Goal: Task Accomplishment & Management: Manage account settings

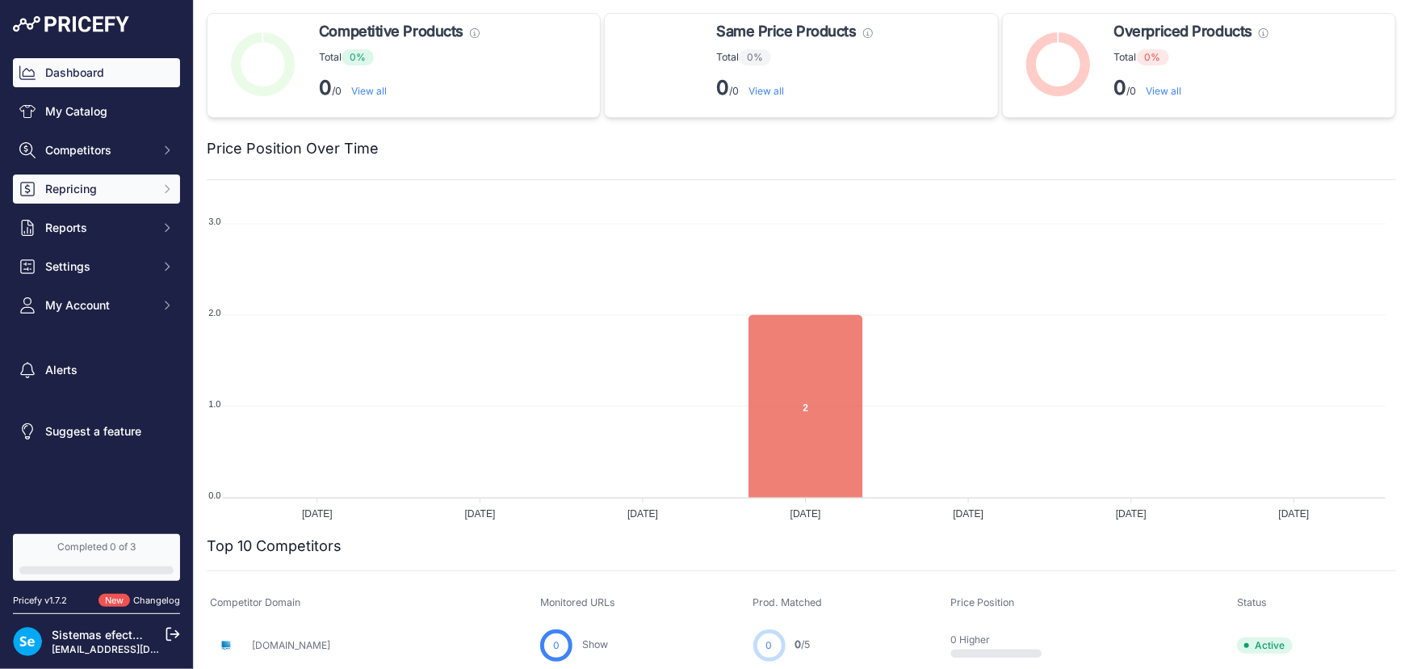
click at [73, 174] on button "Repricing" at bounding box center [96, 188] width 167 height 29
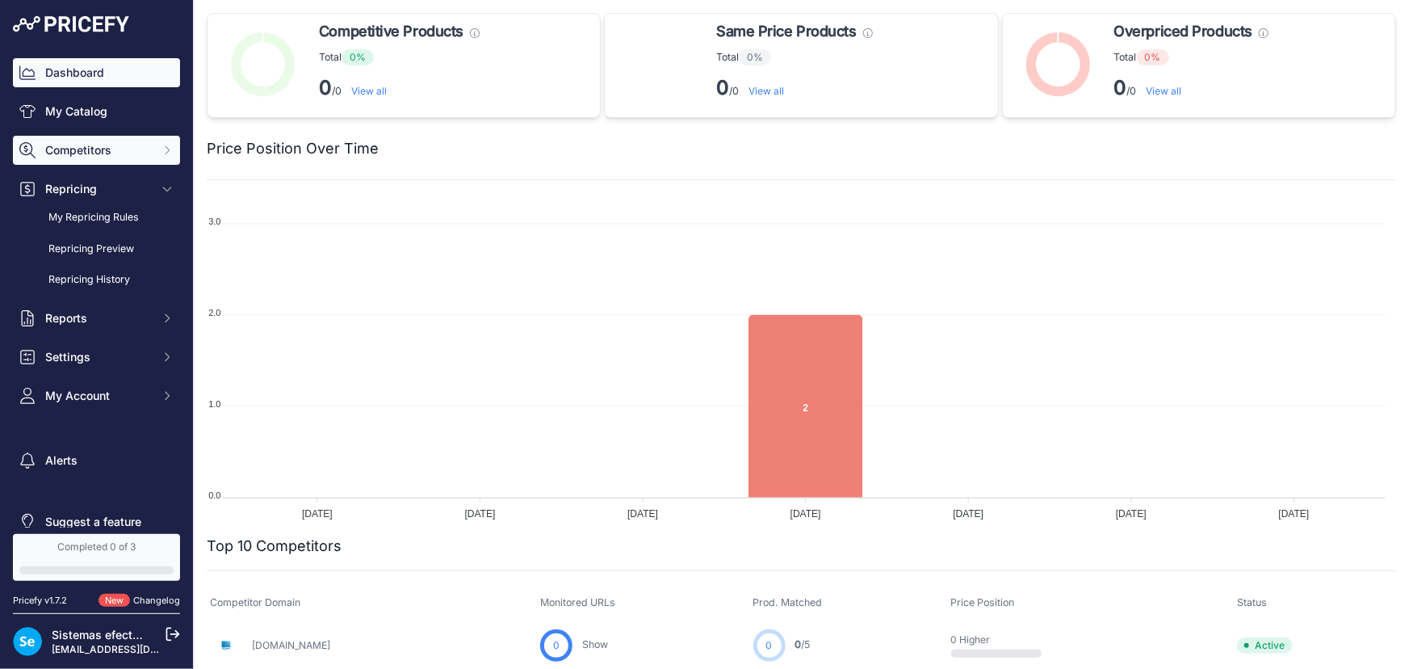
click at [113, 148] on span "Competitors" at bounding box center [98, 150] width 106 height 16
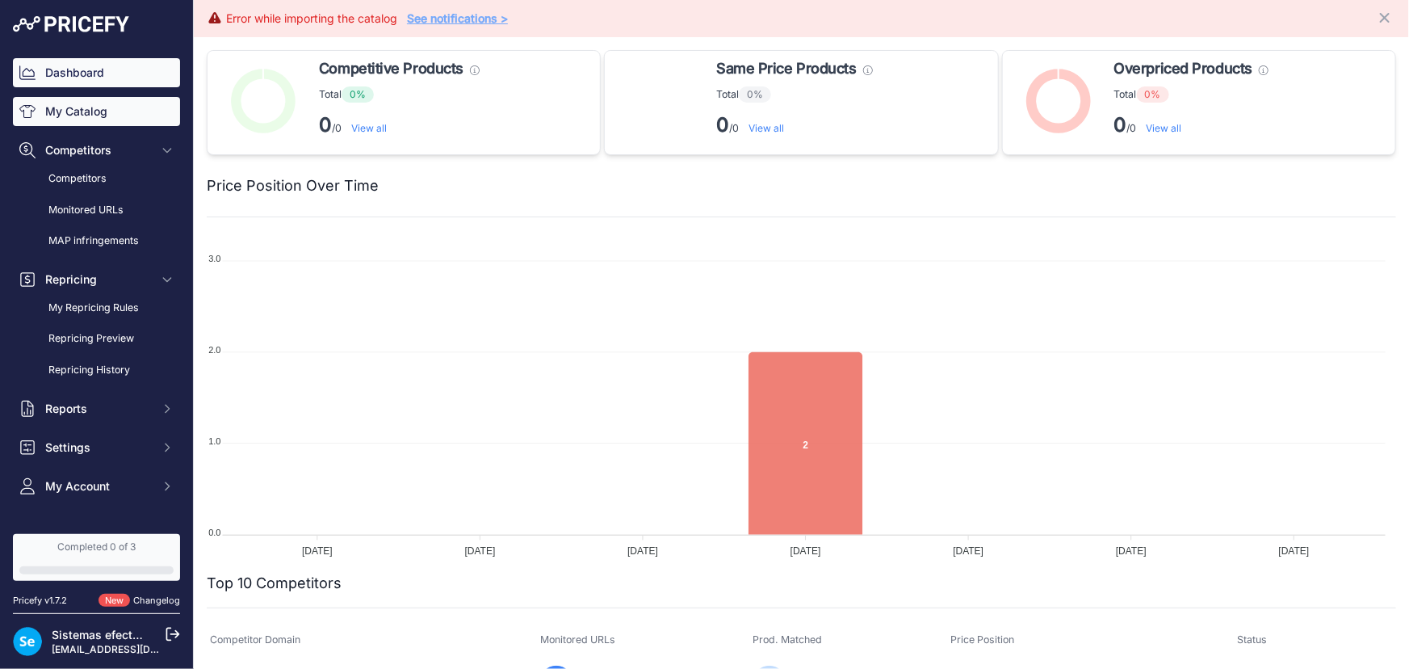
click at [99, 116] on link "My Catalog" at bounding box center [96, 111] width 167 height 29
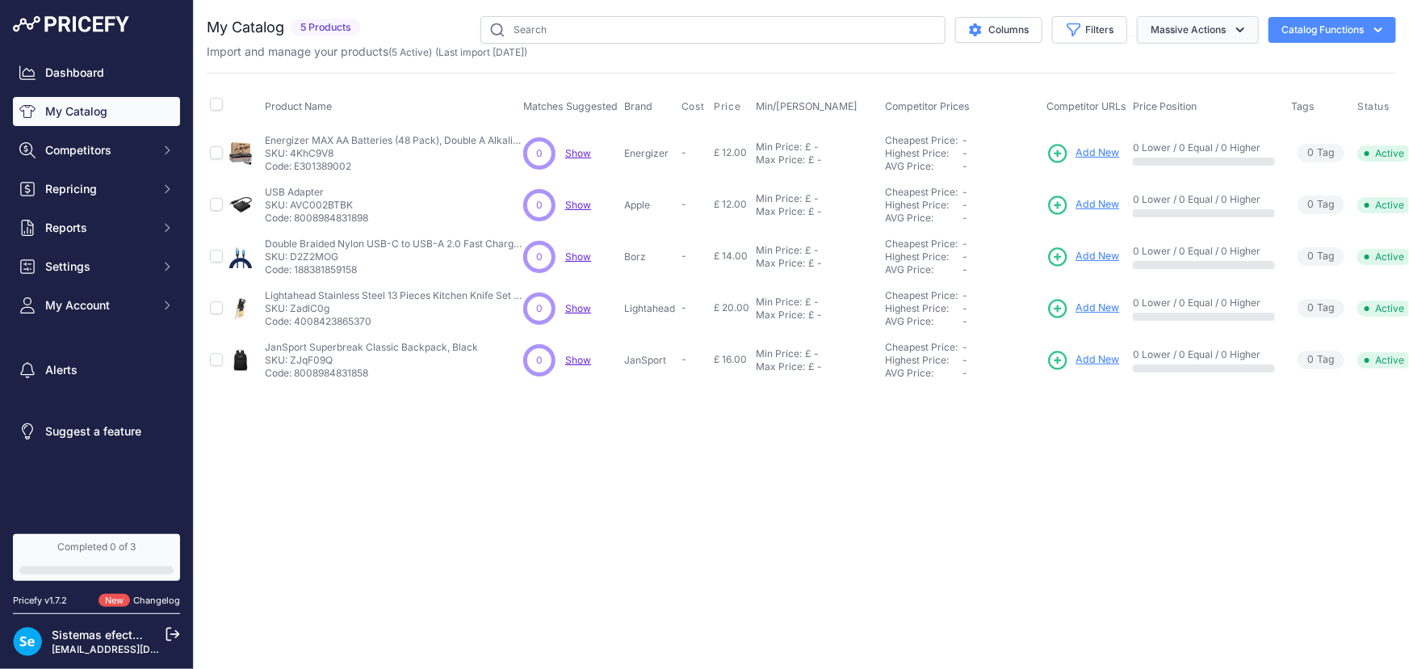
click at [1255, 32] on button "Massive Actions" at bounding box center [1198, 29] width 122 height 27
click at [1089, 26] on button "Filters" at bounding box center [1089, 29] width 75 height 27
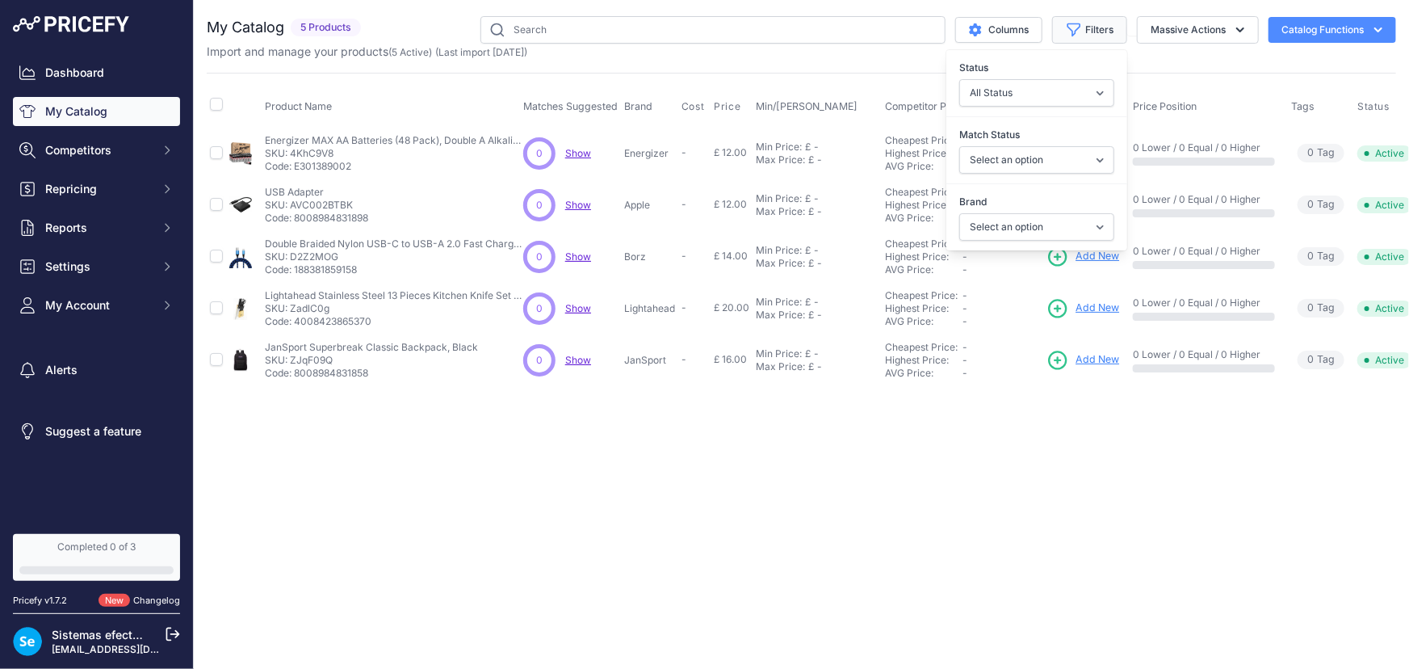
click at [1089, 26] on button "Filters" at bounding box center [1089, 29] width 75 height 27
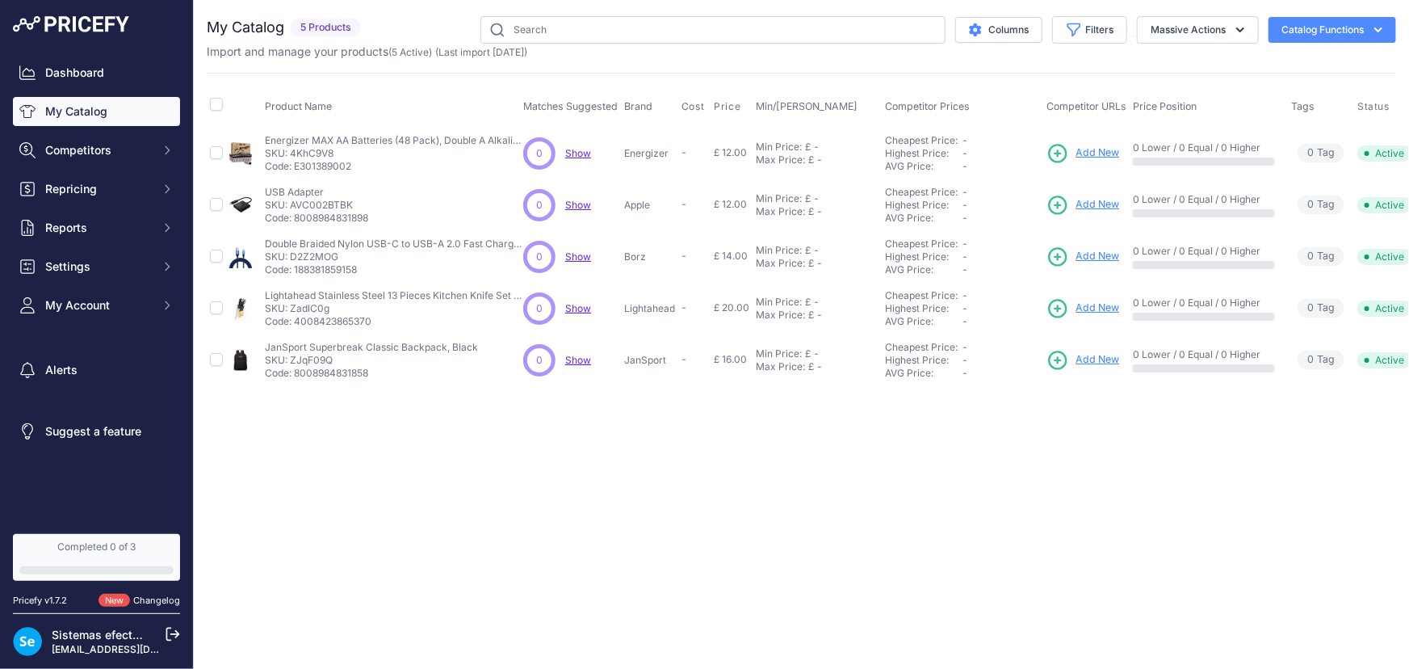
click at [1332, 18] on button "Catalog Functions" at bounding box center [1333, 30] width 128 height 26
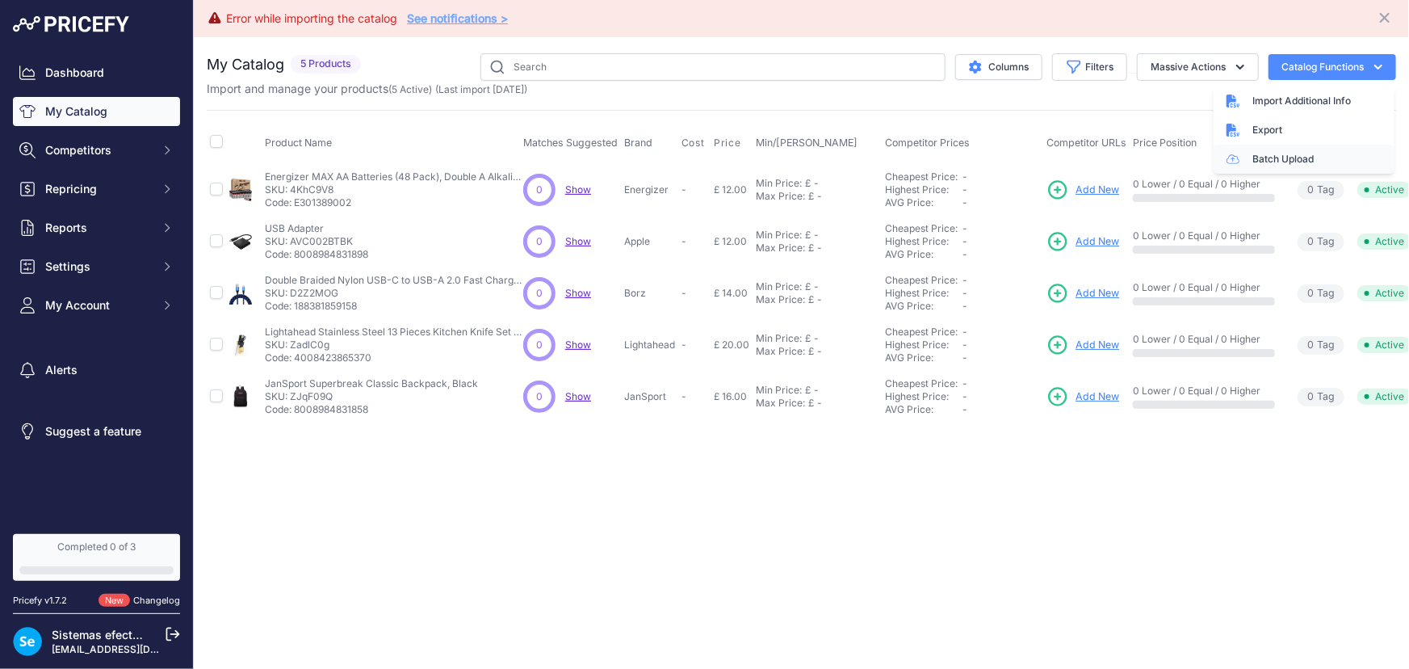
click at [1271, 155] on link "Batch Upload" at bounding box center [1304, 159] width 181 height 29
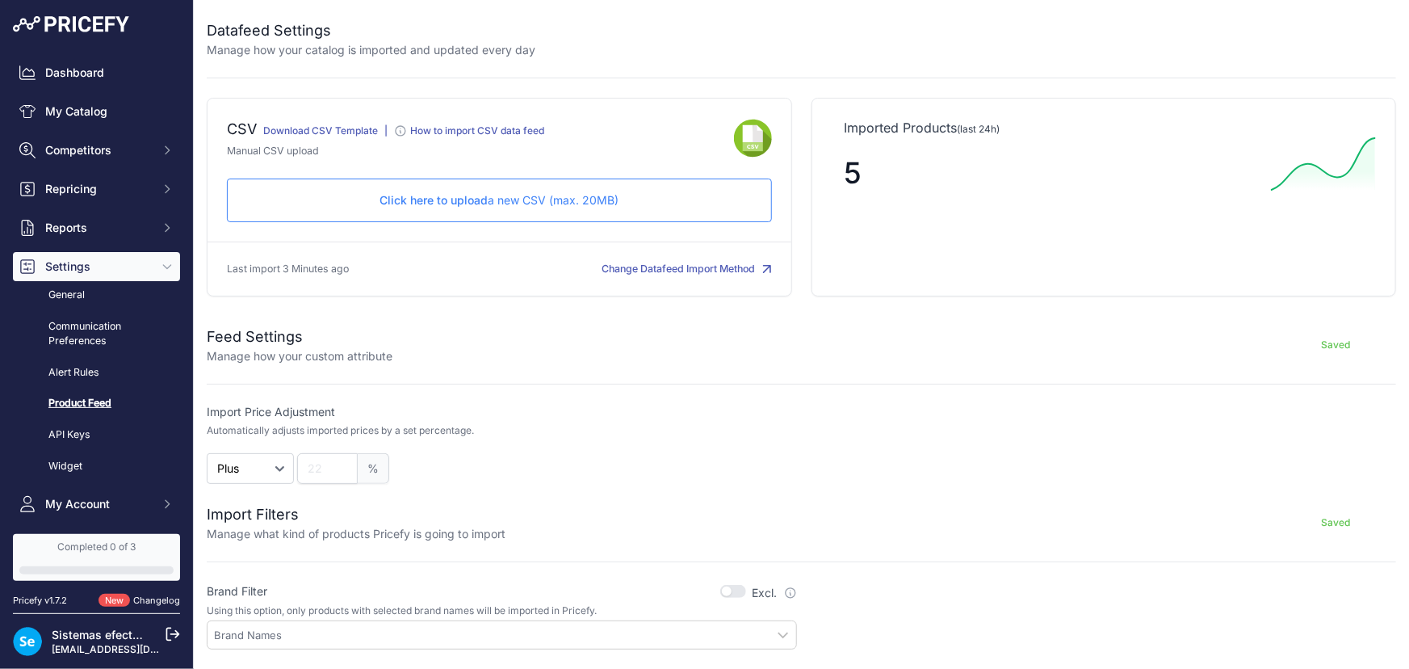
click at [476, 195] on span "Click here to upload" at bounding box center [434, 200] width 108 height 14
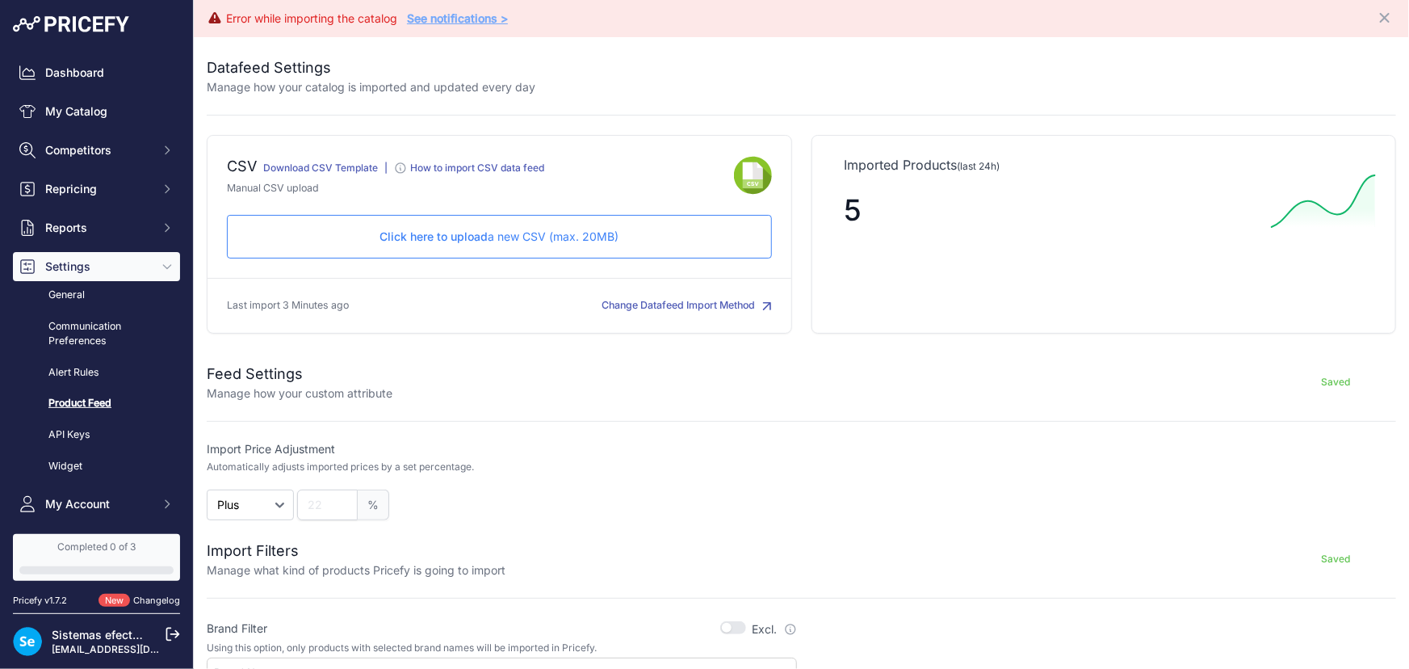
click at [337, 164] on link "Download CSV Template" at bounding box center [320, 167] width 115 height 12
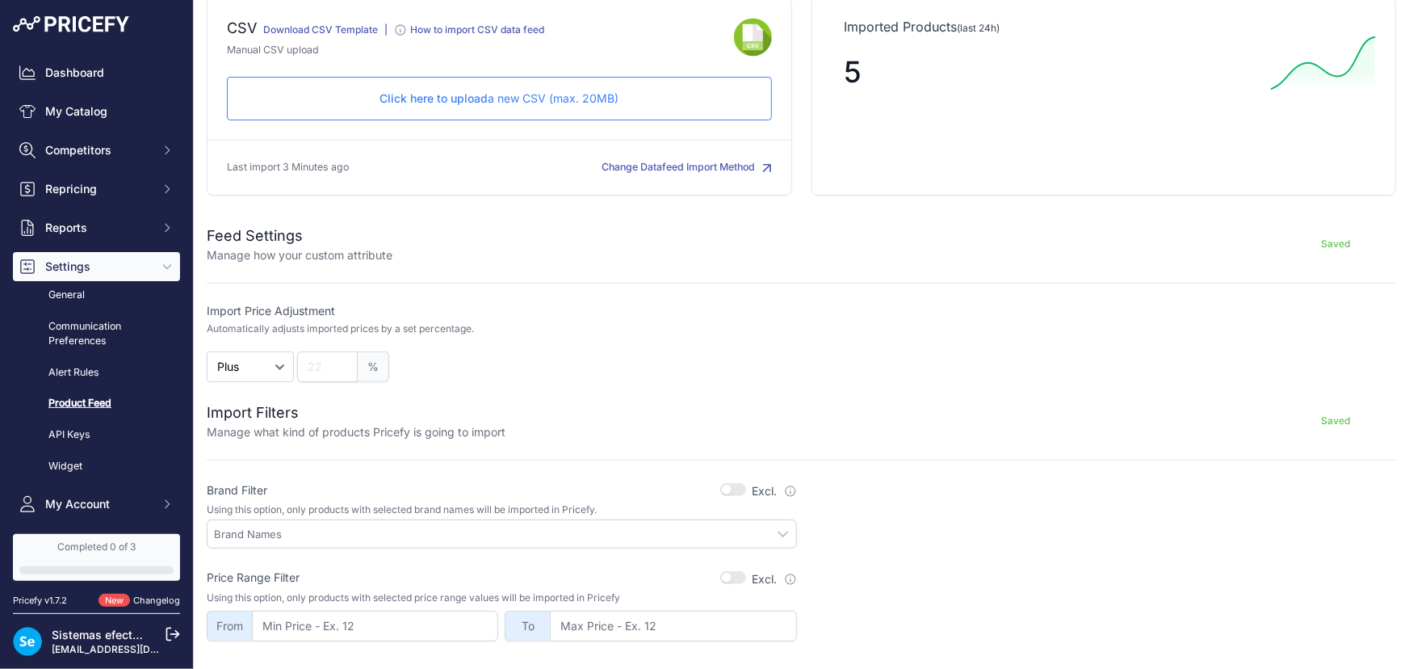
scroll to position [146, 0]
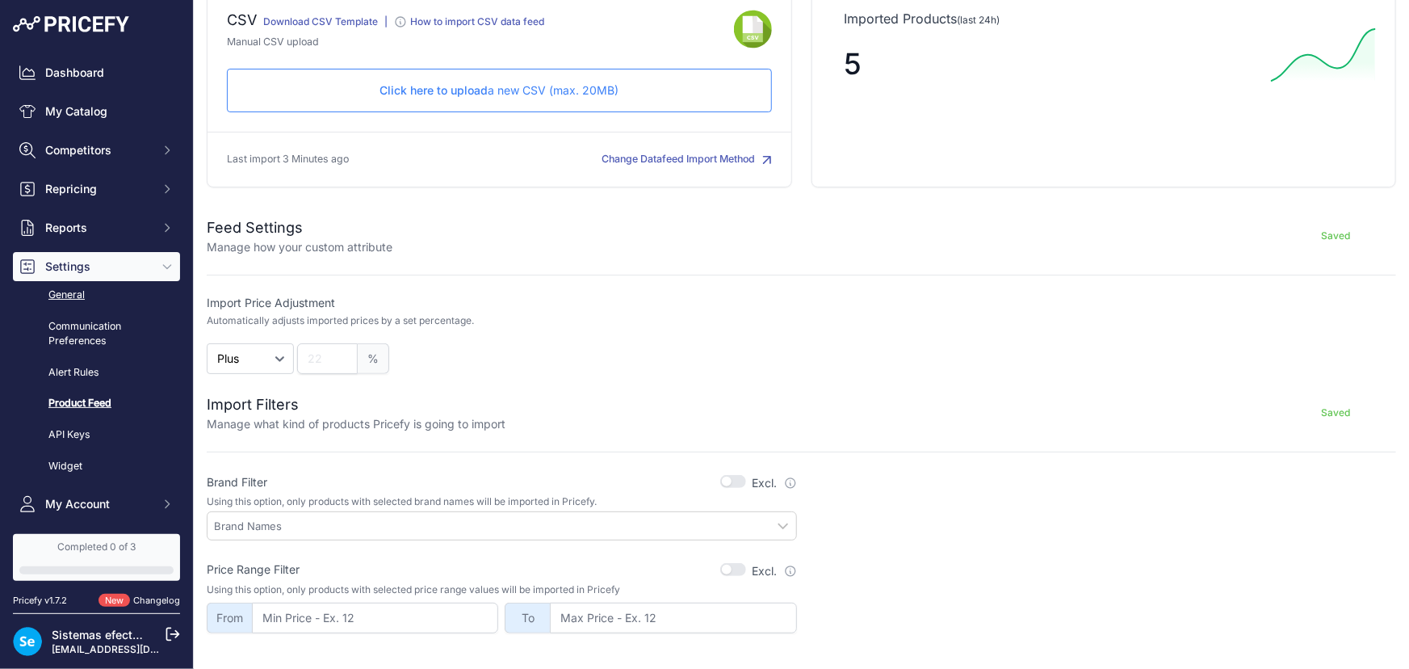
click at [82, 291] on link "General" at bounding box center [96, 295] width 167 height 28
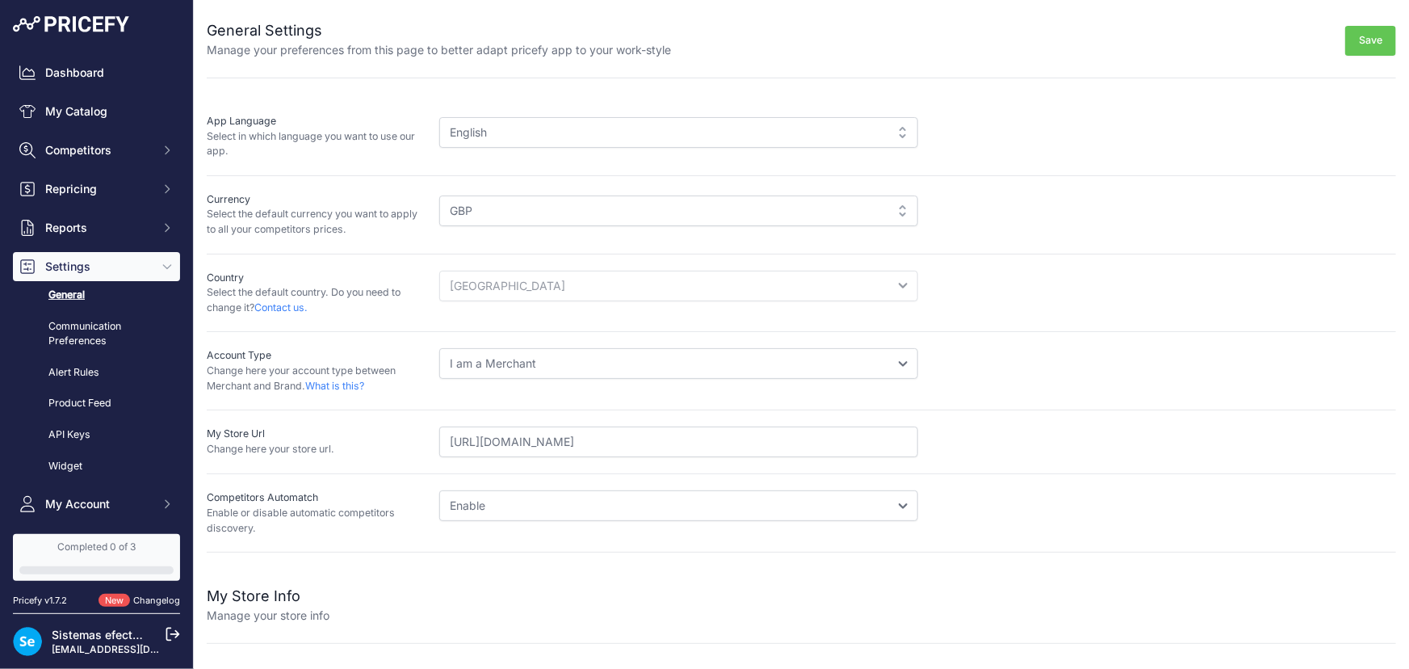
click at [120, 546] on div "Completed 0 of 3" at bounding box center [96, 546] width 154 height 13
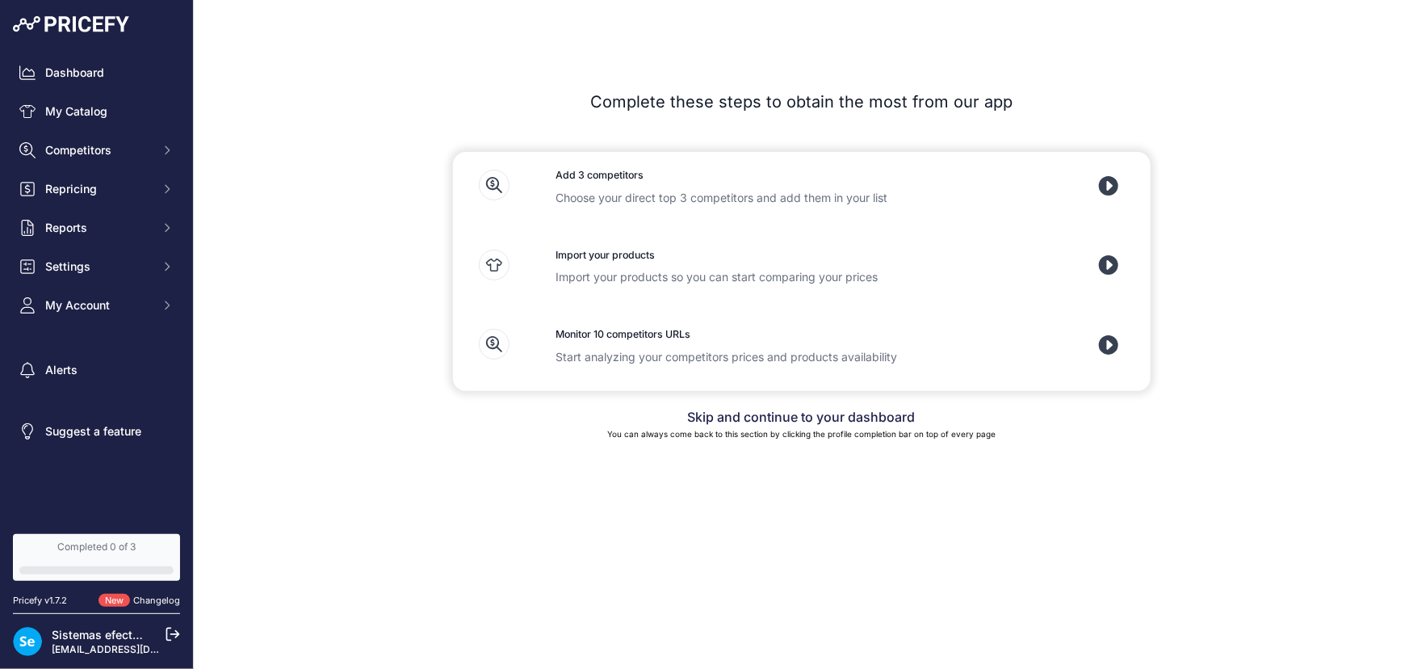
click at [1109, 183] on icon at bounding box center [1109, 186] width 20 height 20
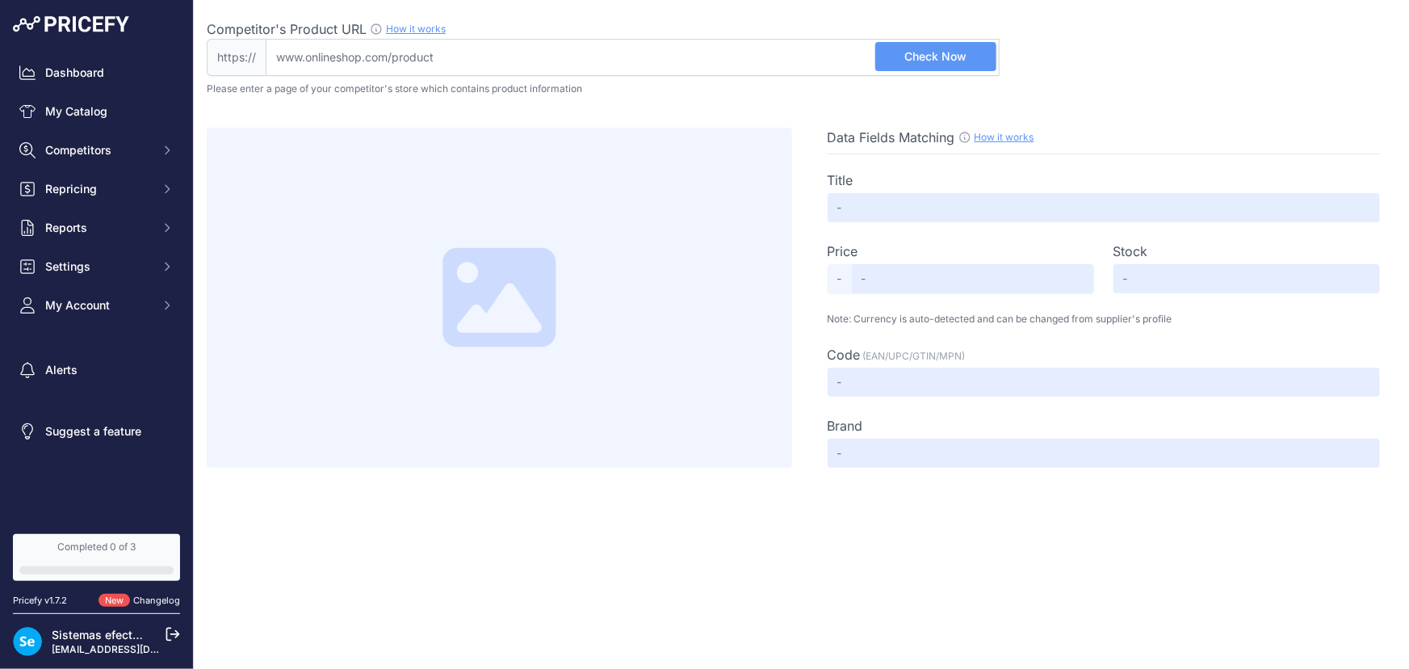
click at [547, 54] on input "Competitor's Product URL How it works In order to create your competitor's extr…" at bounding box center [633, 57] width 734 height 37
paste input "[URL][DOMAIN_NAME]"
type input "[URL][DOMAIN_NAME]"
drag, startPoint x: 580, startPoint y: 61, endPoint x: 737, endPoint y: 59, distance: 157.5
click at [580, 60] on input "Competitor's Product URL How it works In order to create your competitor's extr…" at bounding box center [633, 57] width 734 height 37
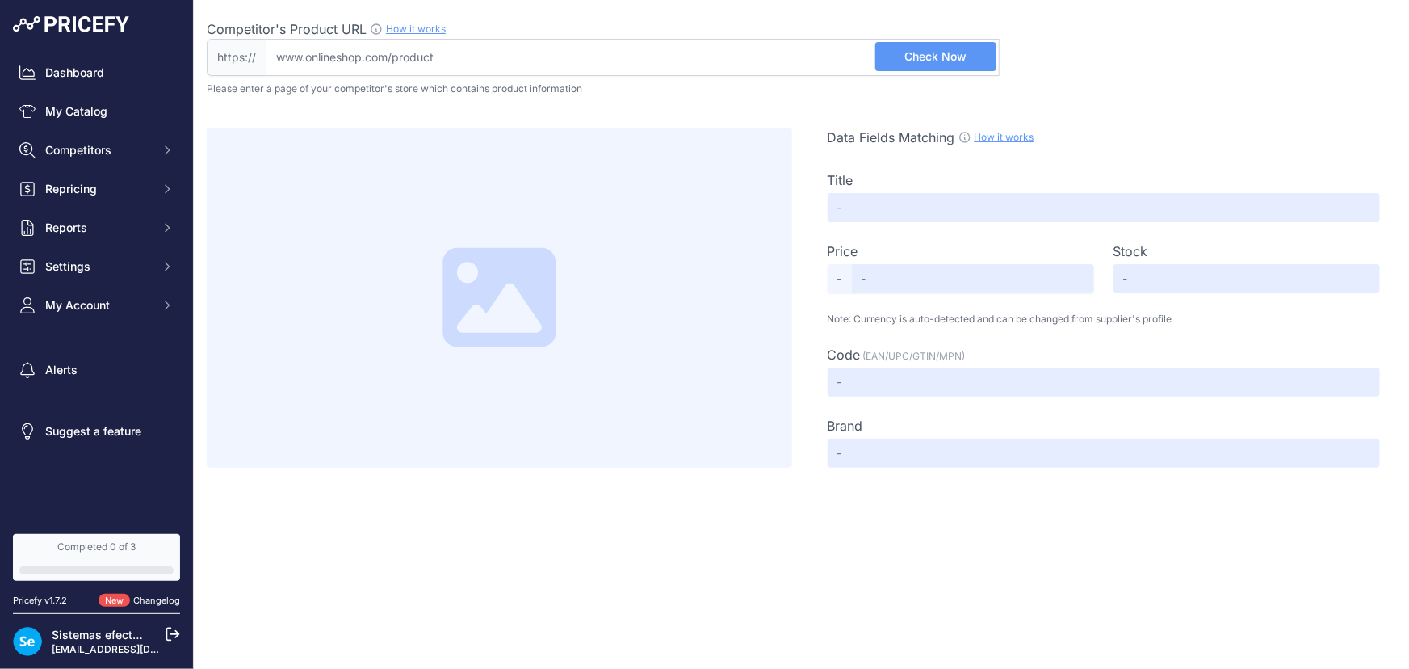
paste input "[URL][DOMAIN_NAME]"
type input "[DOMAIN_NAME][URL]"
click at [911, 48] on span "Check Now" at bounding box center [936, 56] width 62 height 16
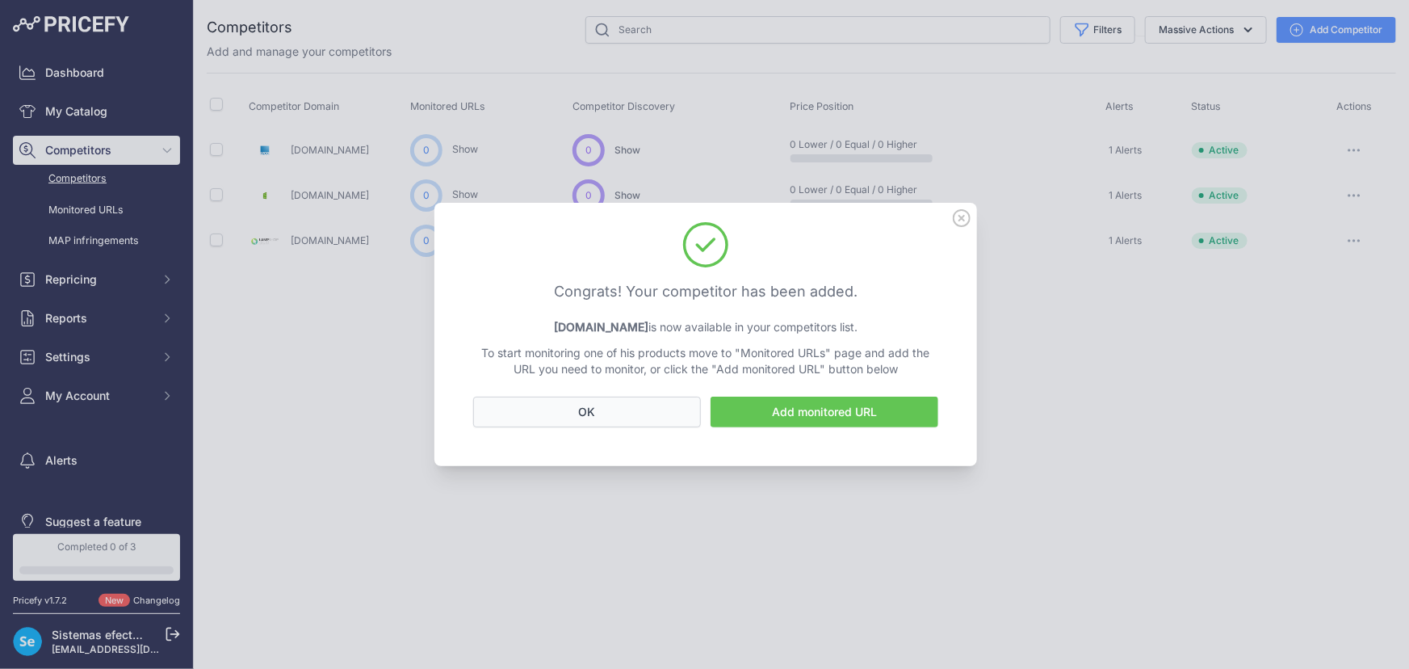
click at [641, 416] on button "OK" at bounding box center [587, 411] width 228 height 31
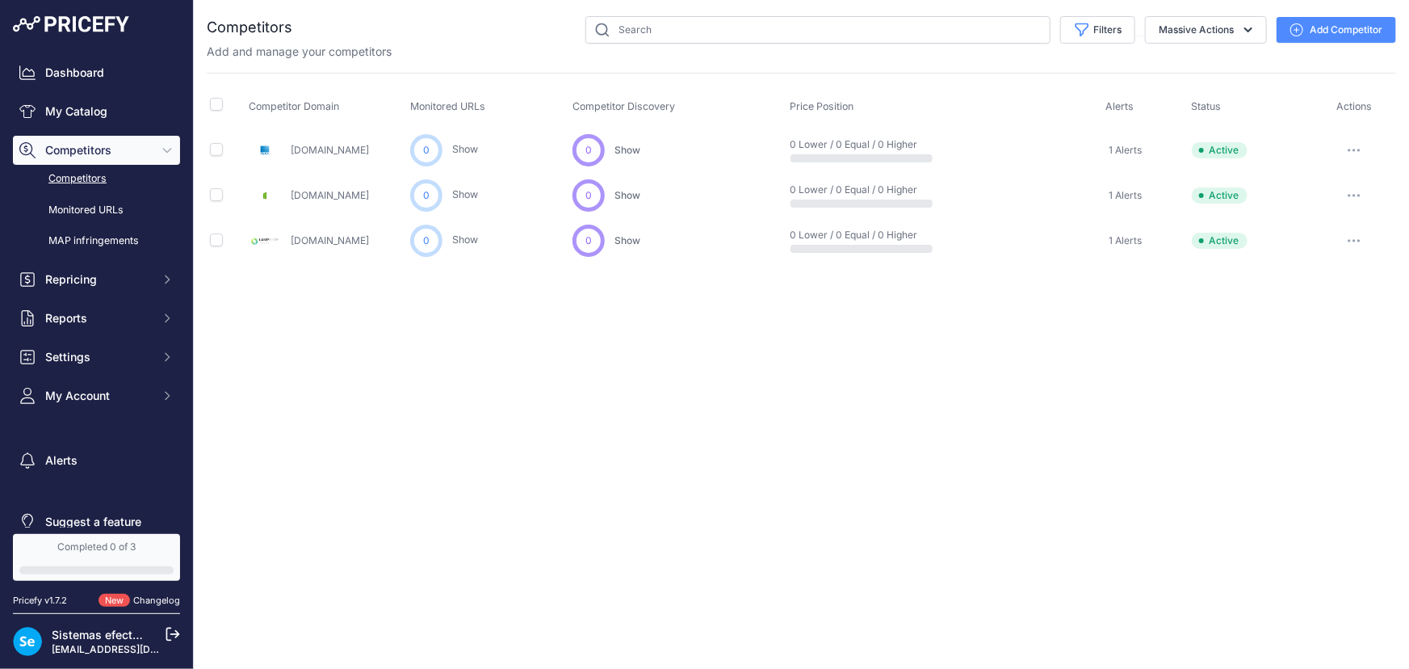
click at [1365, 23] on button "Add Competitor" at bounding box center [1337, 30] width 120 height 26
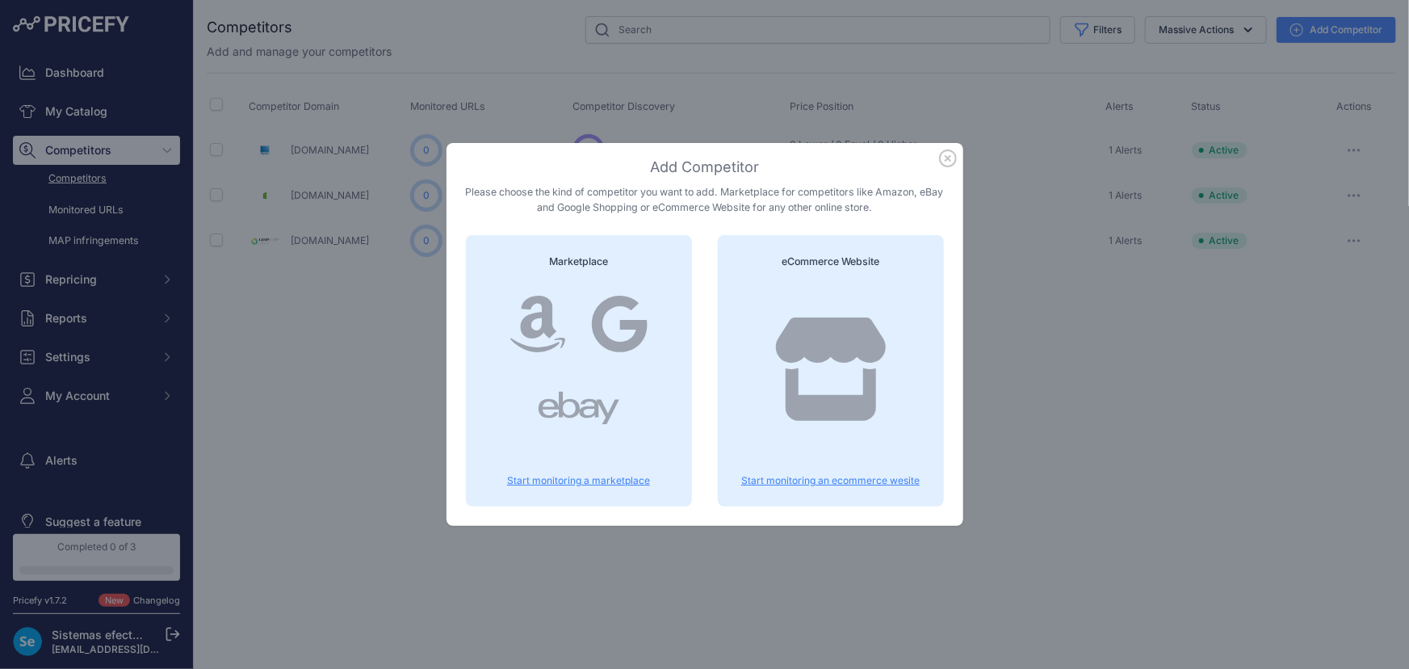
click at [828, 358] on icon at bounding box center [830, 368] width 110 height 103
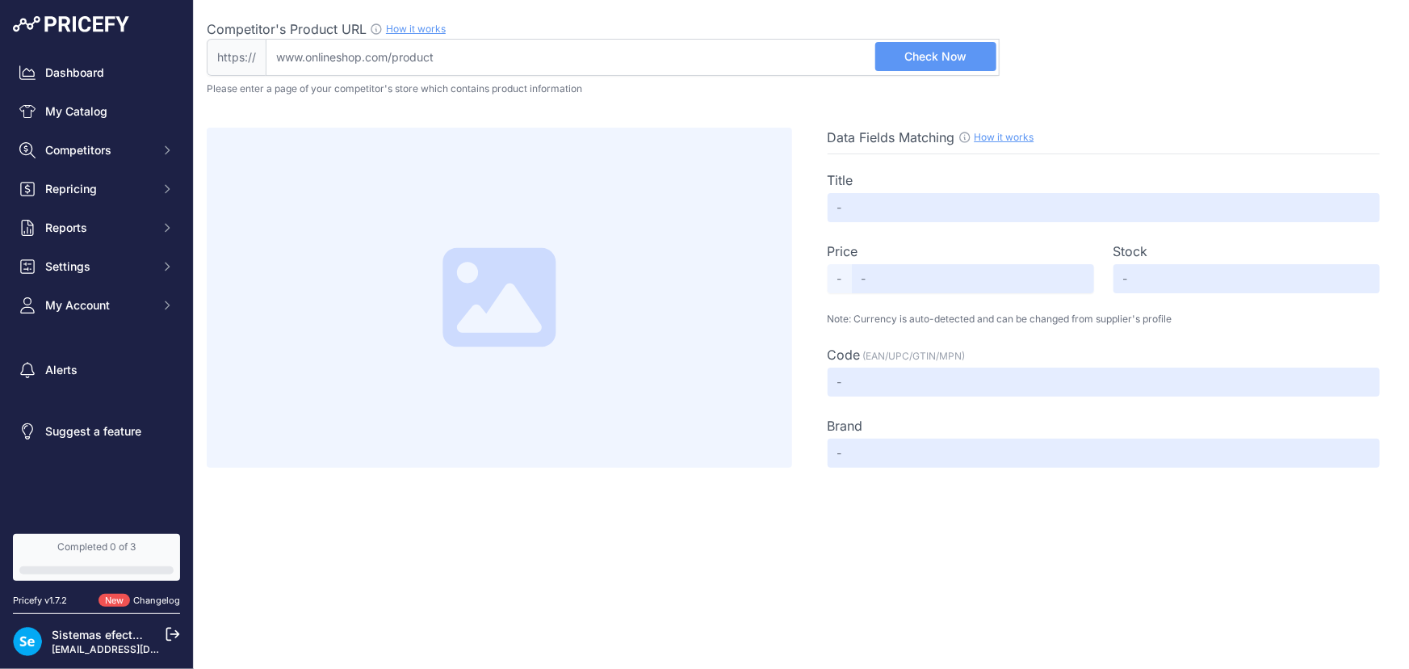
click at [472, 50] on input "Competitor's Product URL How it works In order to create your competitor's extr…" at bounding box center [633, 57] width 734 height 37
paste input "[URL][DOMAIN_NAME]"
type input "panelhut.co.uk/products/40w-rgb-bluetooth-600-x-600-ceiling-panel-colour-changi…"
click at [894, 53] on button "Check Now" at bounding box center [935, 56] width 121 height 29
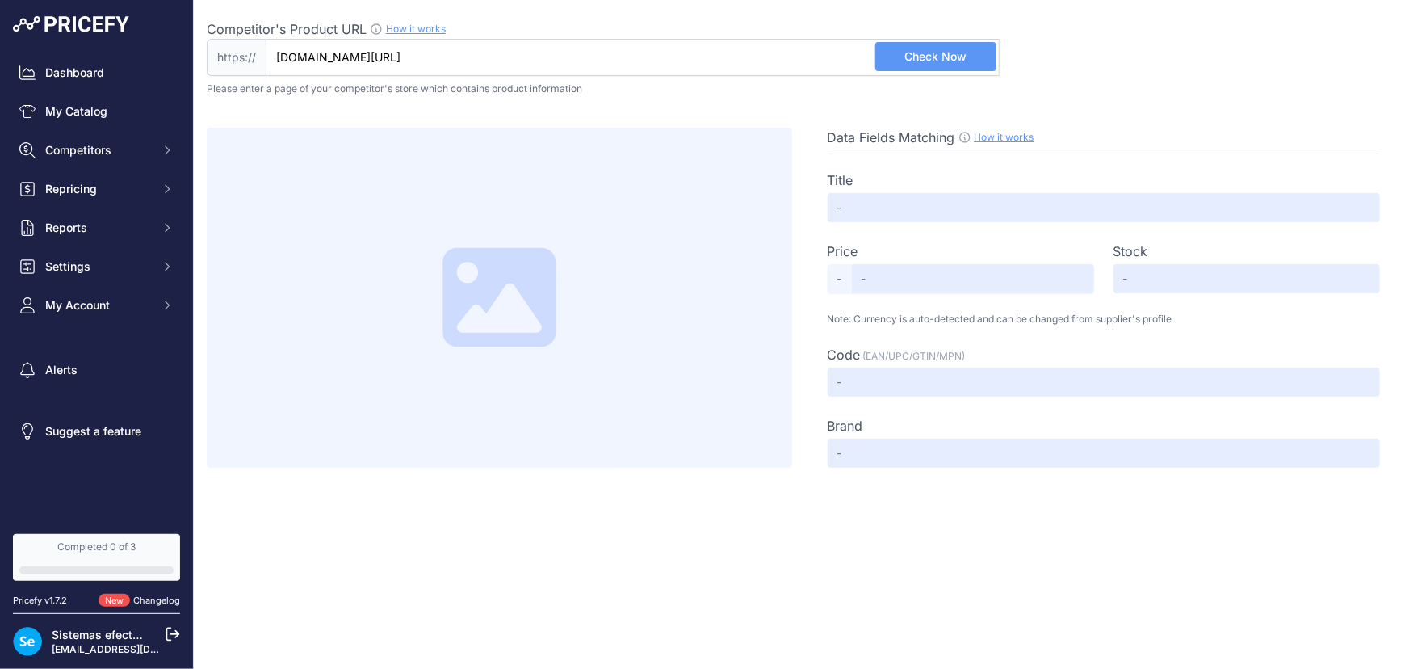
scroll to position [0, 0]
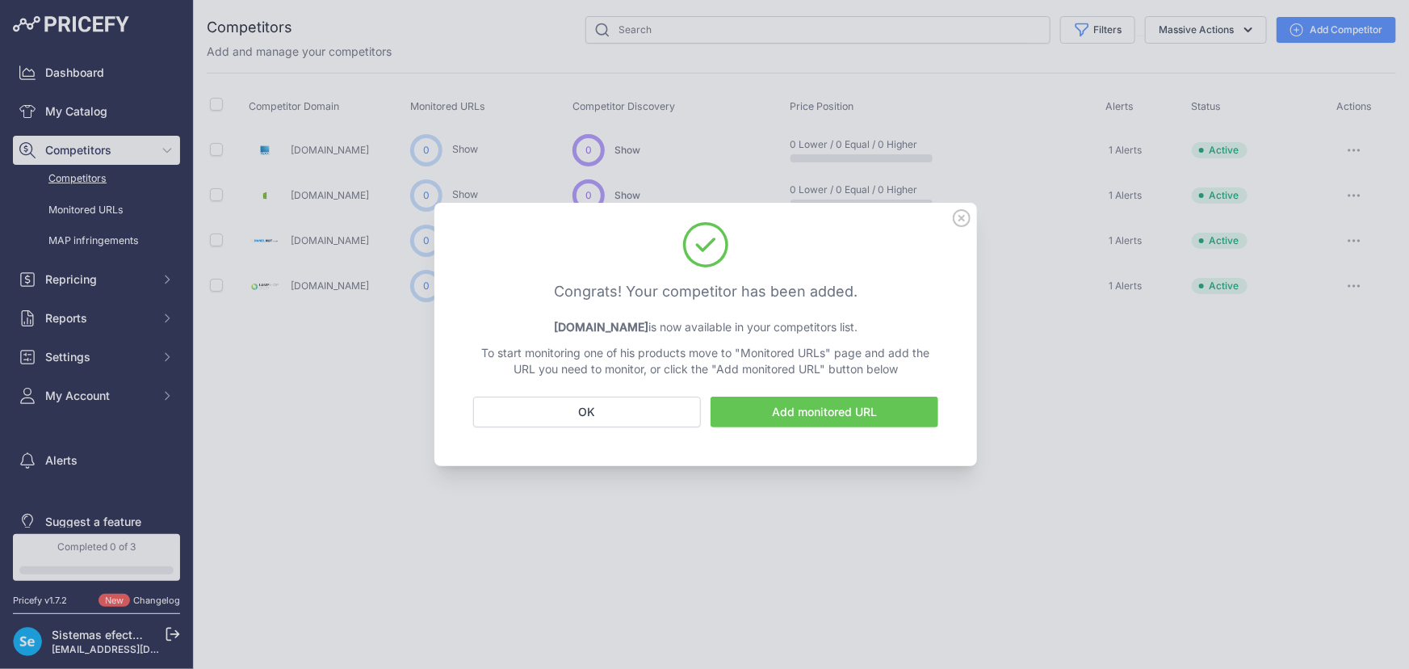
click at [774, 410] on link "Add monitored URL" at bounding box center [825, 411] width 228 height 31
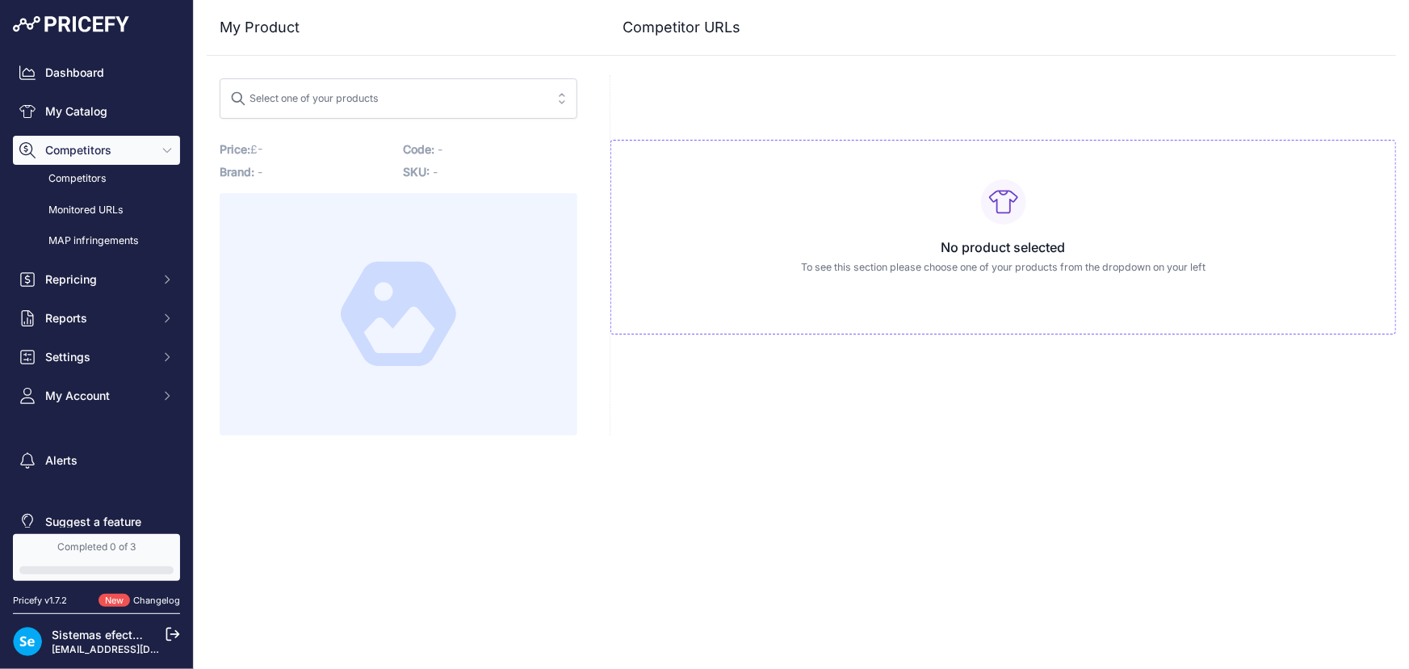
click at [88, 141] on button "Competitors" at bounding box center [96, 150] width 167 height 29
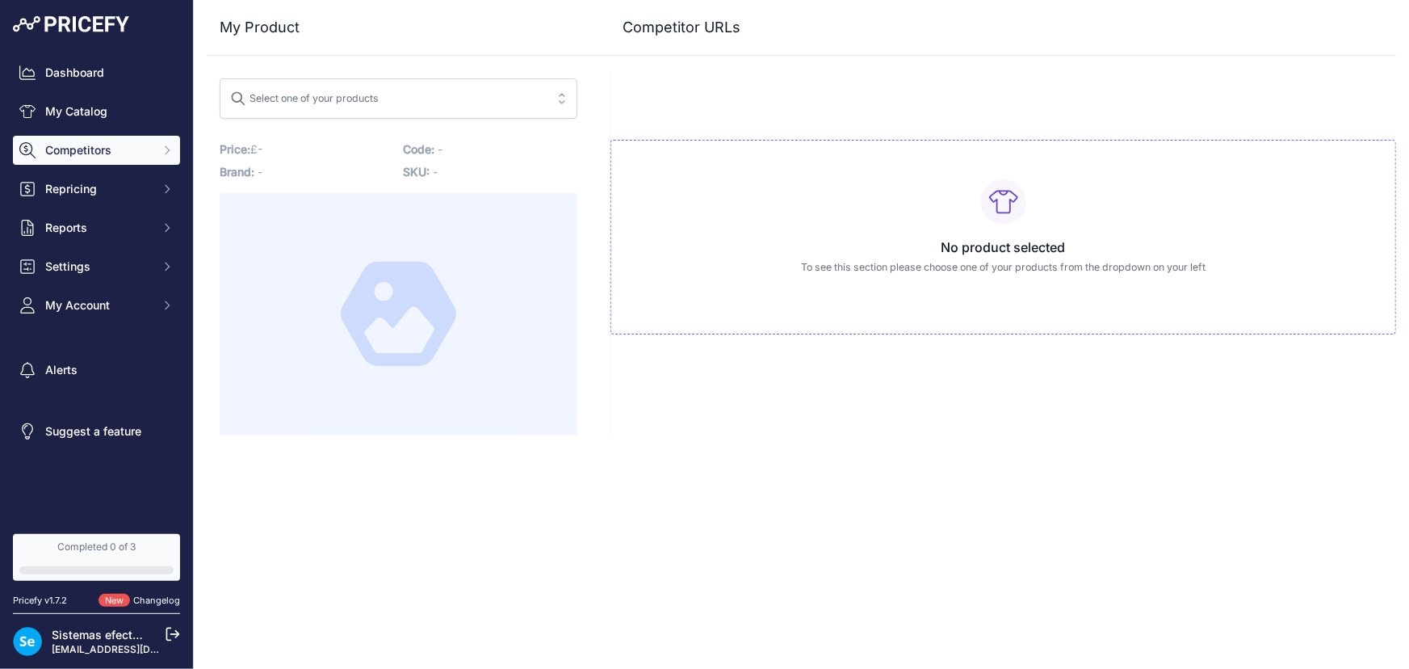
click at [74, 157] on span "Competitors" at bounding box center [98, 150] width 106 height 16
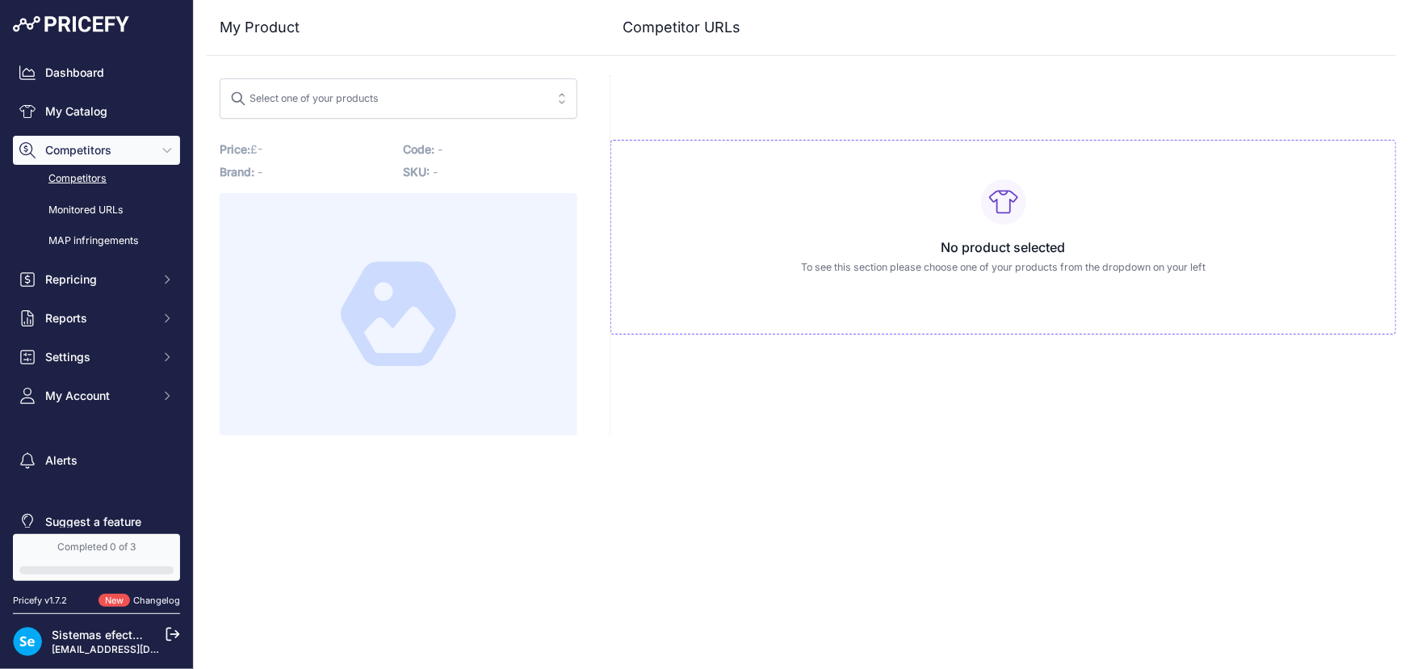
click at [75, 179] on link "Competitors" at bounding box center [96, 179] width 167 height 28
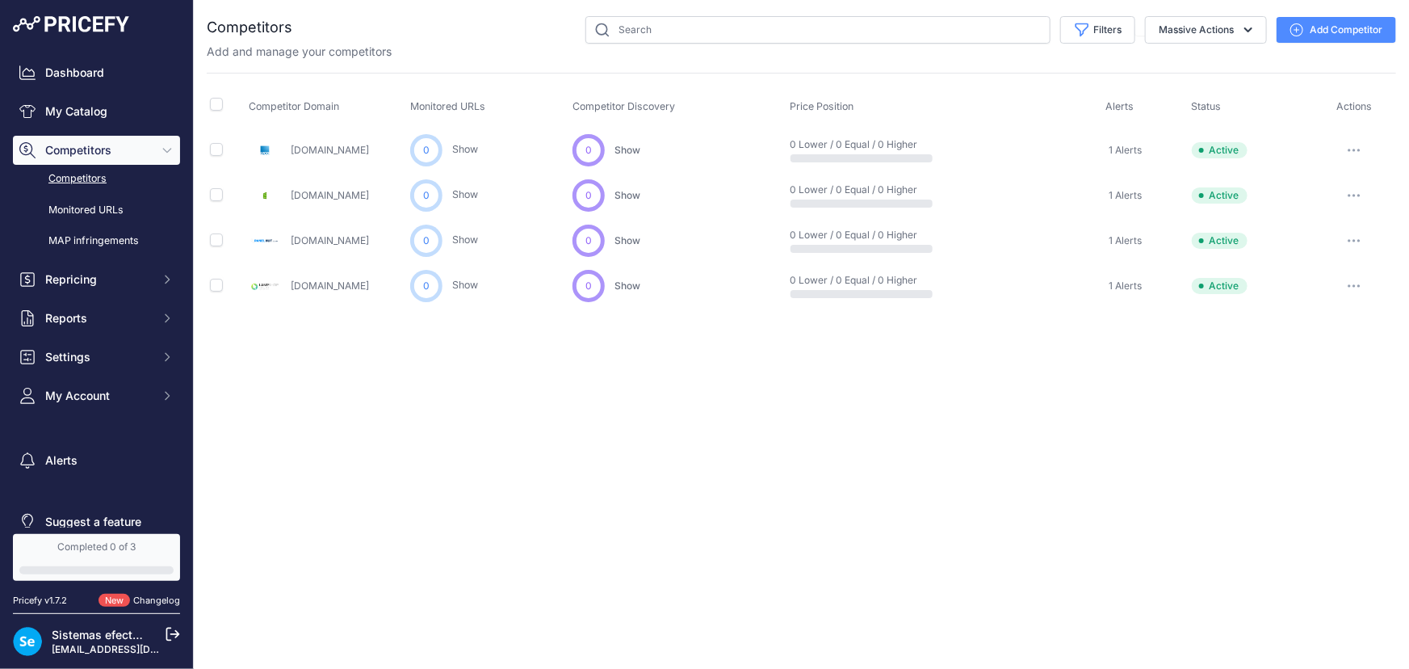
click at [1346, 17] on button "Add Competitor" at bounding box center [1337, 30] width 120 height 26
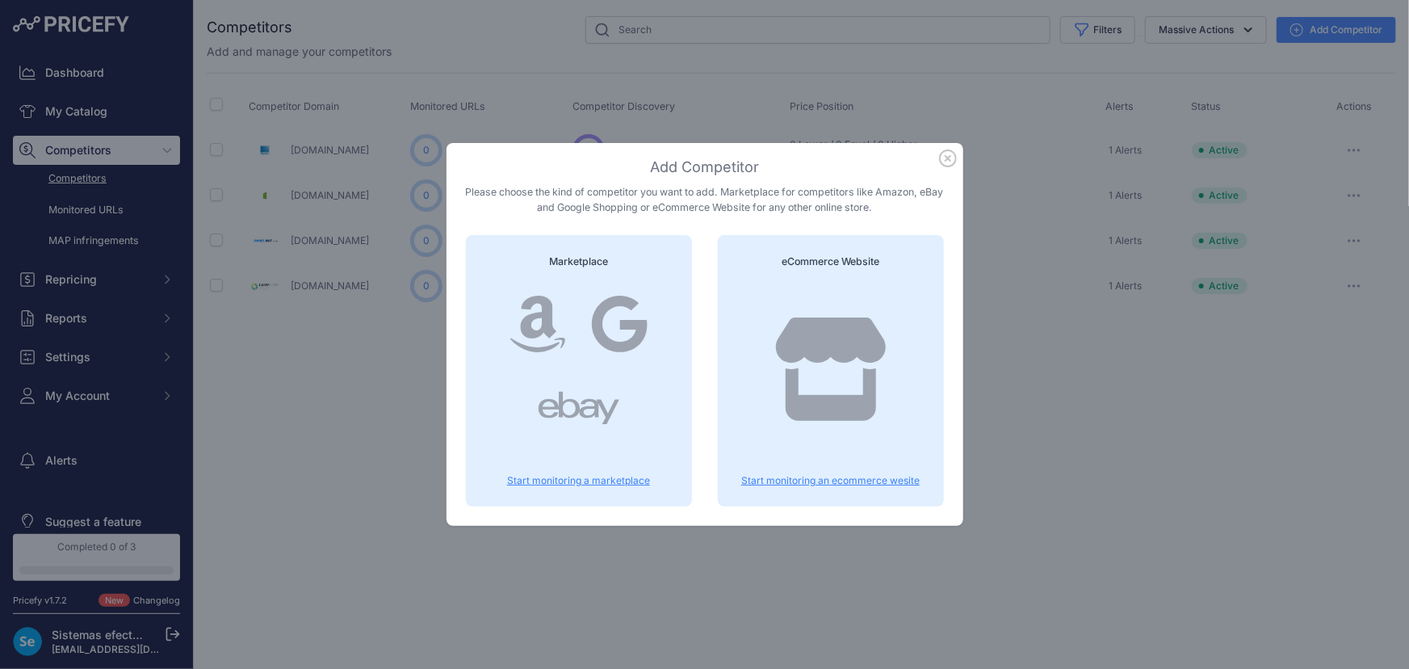
click at [812, 478] on p "Start monitoring an ecommerce wesite" at bounding box center [830, 480] width 187 height 13
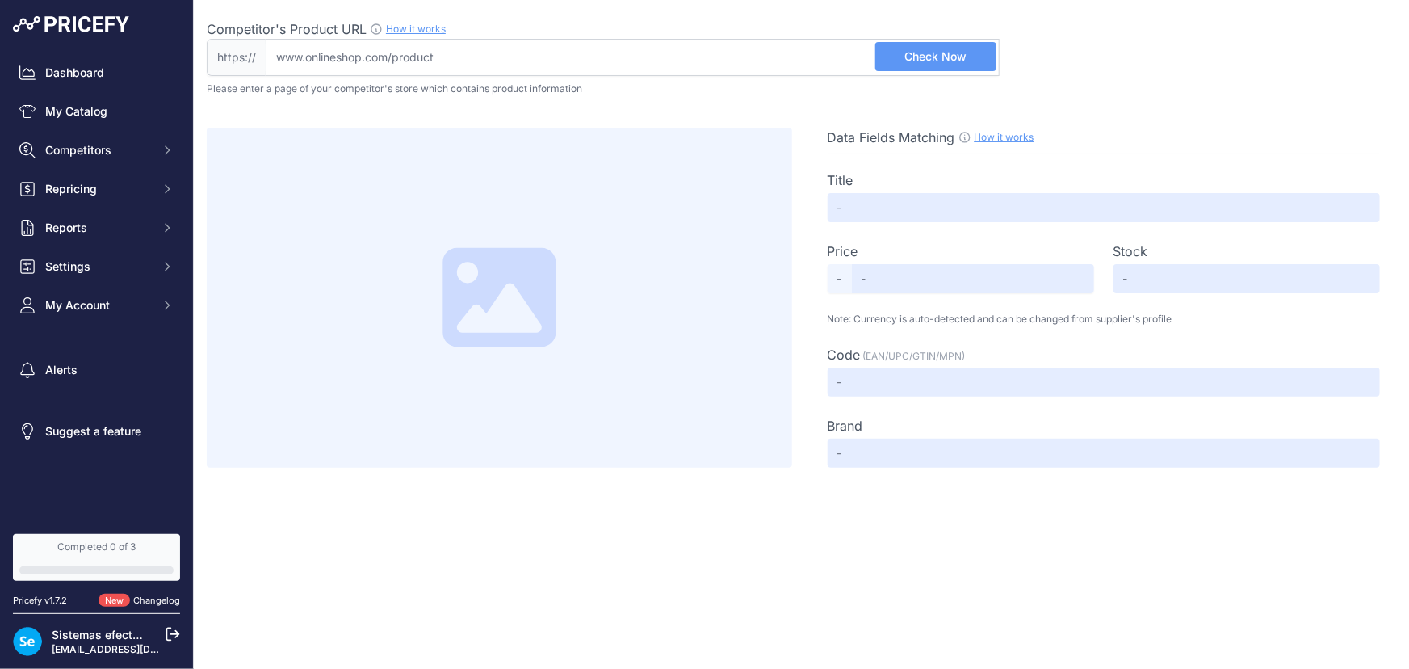
click at [676, 50] on input "Competitor's Product URL How it works In order to create your competitor's extr…" at bounding box center [633, 57] width 734 height 37
paste input "https://www.screwfix.com/p/festool-ctm-midi-i-gb-cleantec-62ltr-sec-electric-m-…"
type input "www.screwfix.com/p/festool-ctm-midi-i-gb-cleantec-62ltr-sec-electric-m-class-mo…"
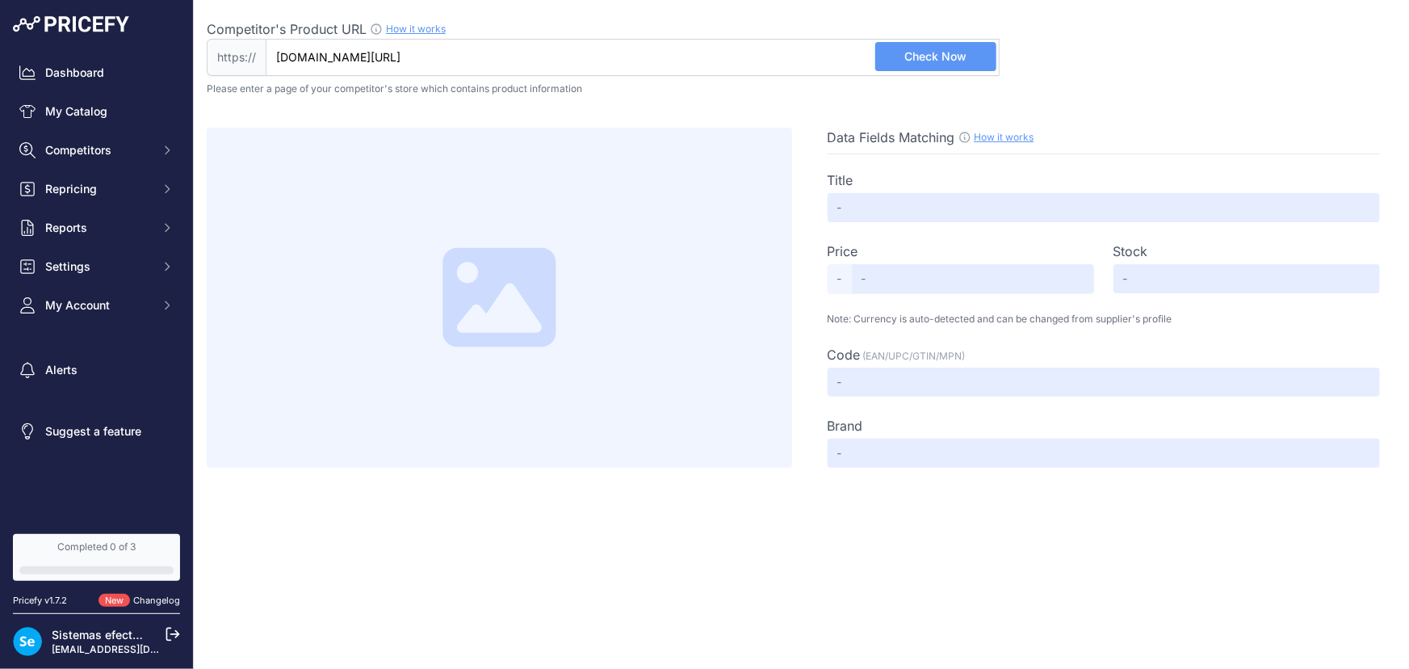
click at [941, 52] on span "Check Now" at bounding box center [936, 56] width 62 height 16
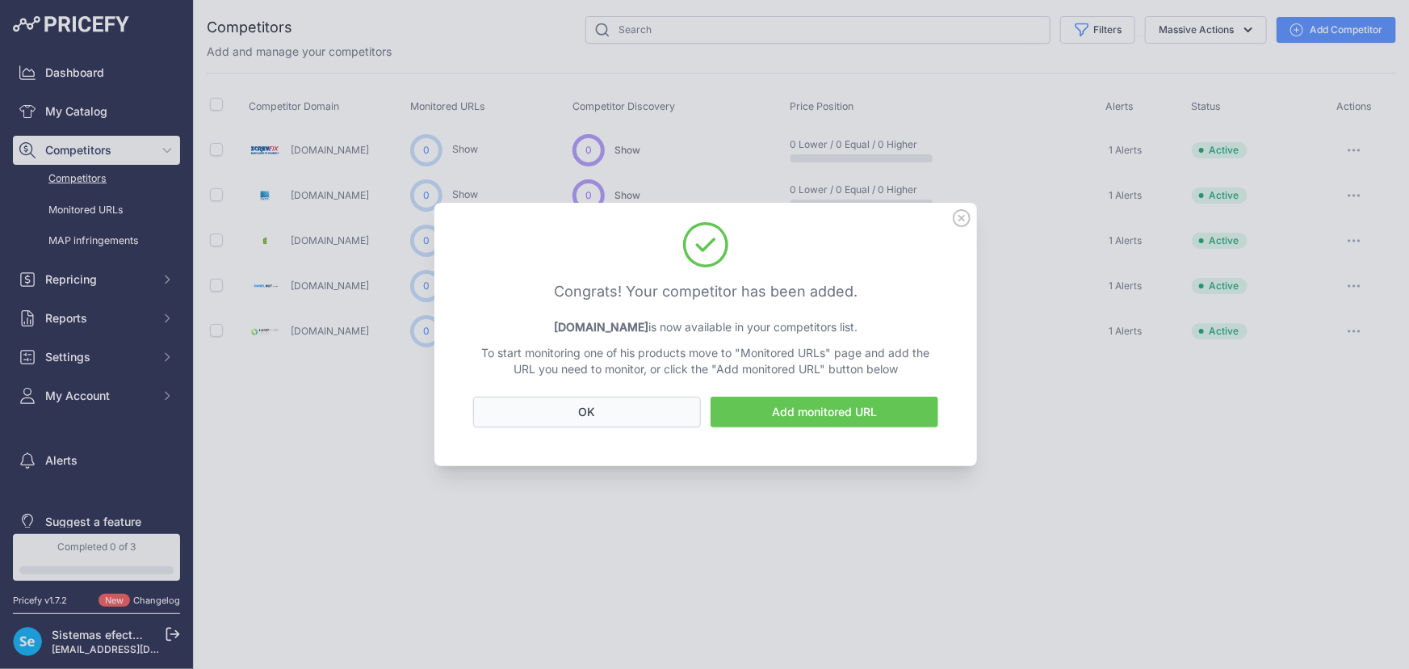
click at [618, 401] on button "OK" at bounding box center [587, 411] width 228 height 31
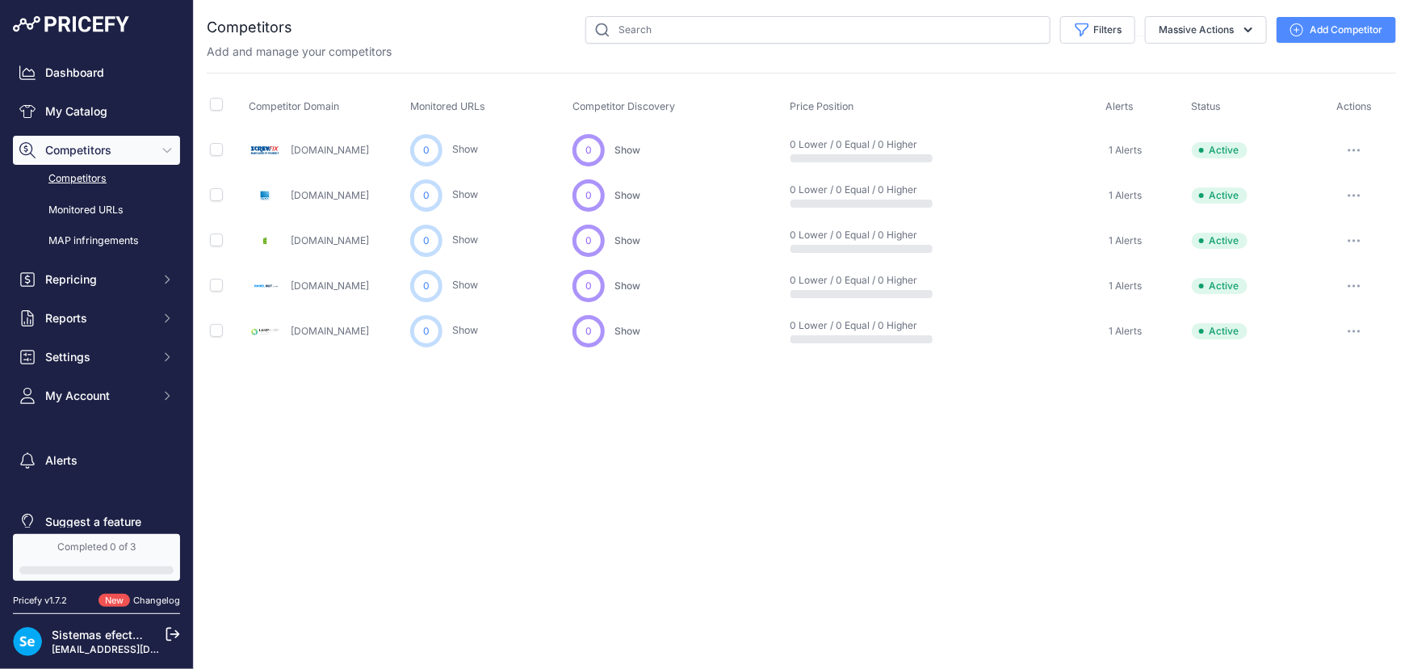
click at [1350, 23] on button "Add Competitor" at bounding box center [1337, 30] width 120 height 26
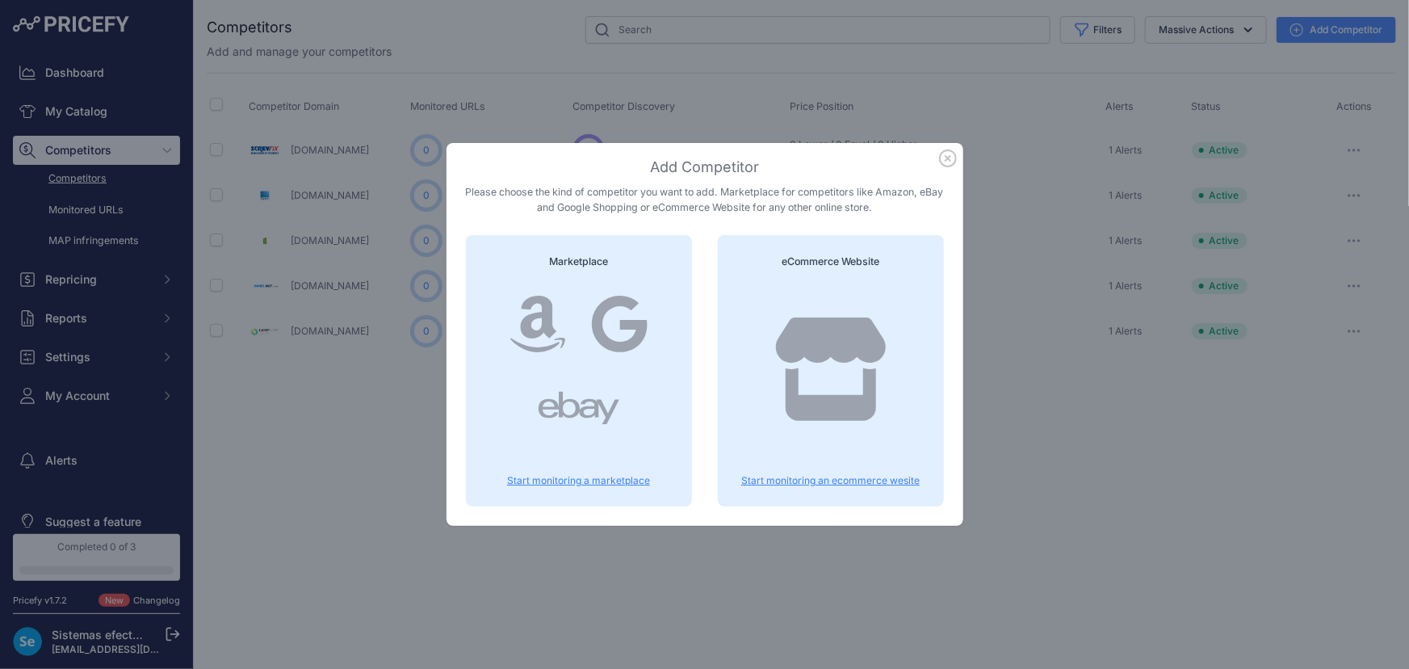
click at [817, 452] on div at bounding box center [830, 385] width 187 height 207
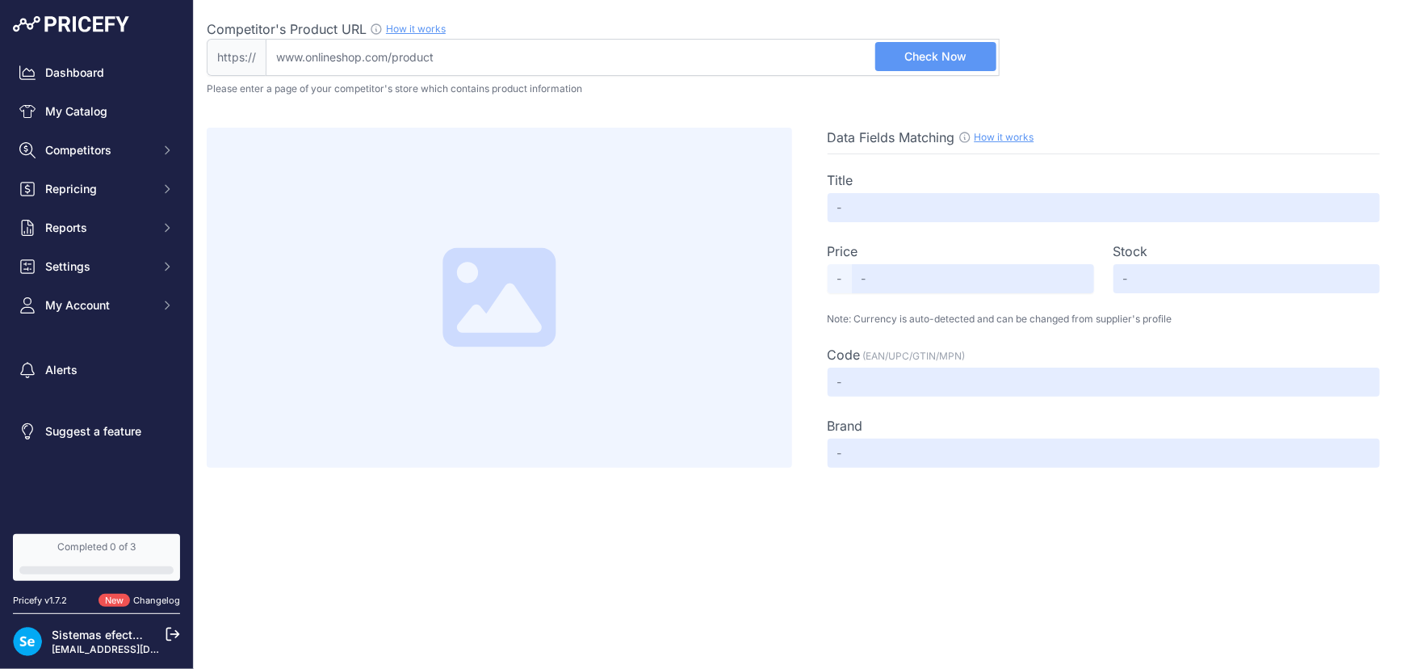
click at [499, 61] on input "Competitor's Product URL How it works In order to create your competitor's extr…" at bounding box center [633, 57] width 734 height 37
paste input "[URL][DOMAIN_NAME]"
type input "ledhut-co-uk.translate.goog/products/40w-600x600-led-panel-non-flicker-driver-4…"
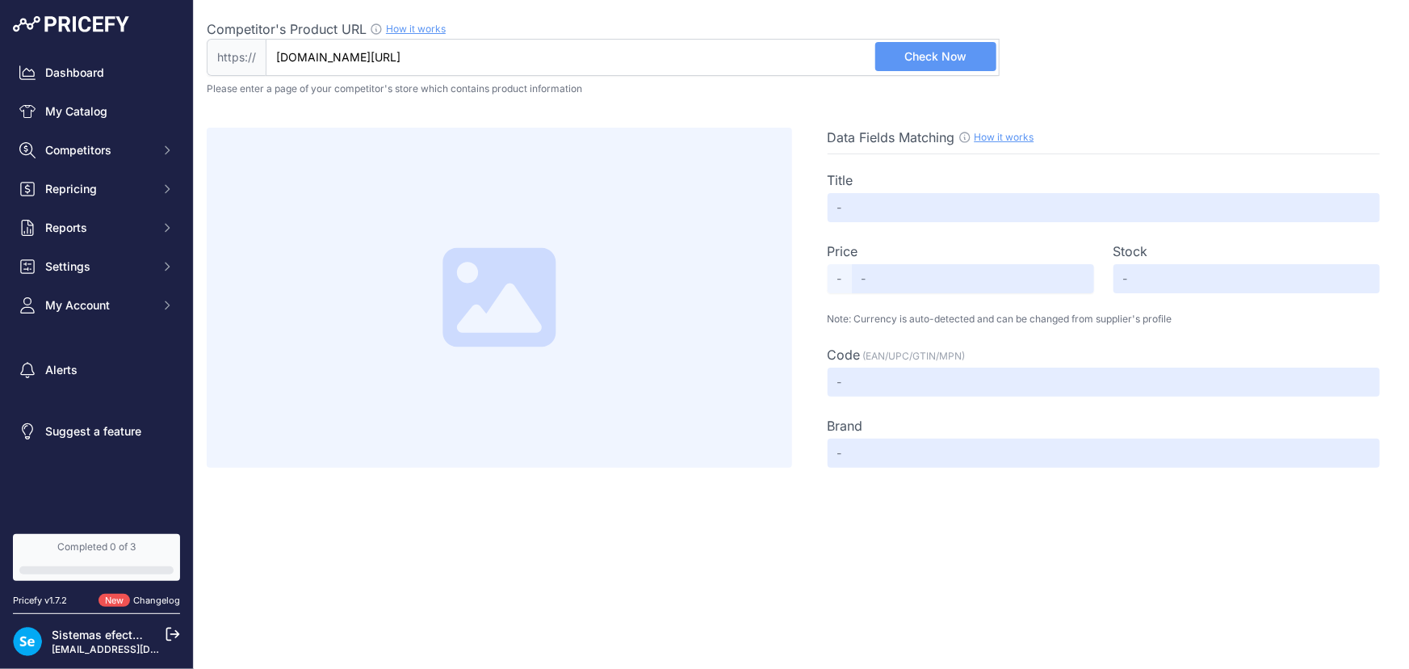
click at [971, 52] on button "Check Now" at bounding box center [935, 56] width 121 height 29
type input "40W LED Panel - 600x600 - 4000lm - 4000K - TP(b)"
type input "26.49"
type input "Available"
type input "5055726736172"
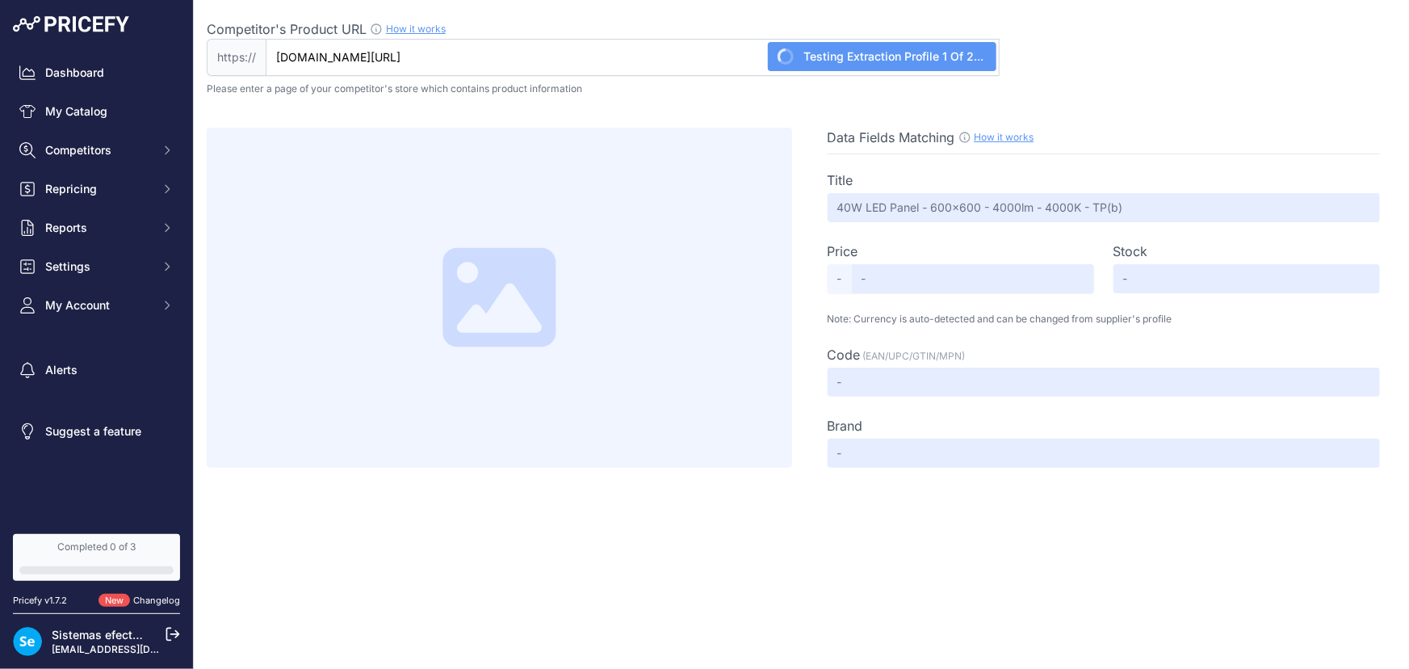
type input "Lumilife"
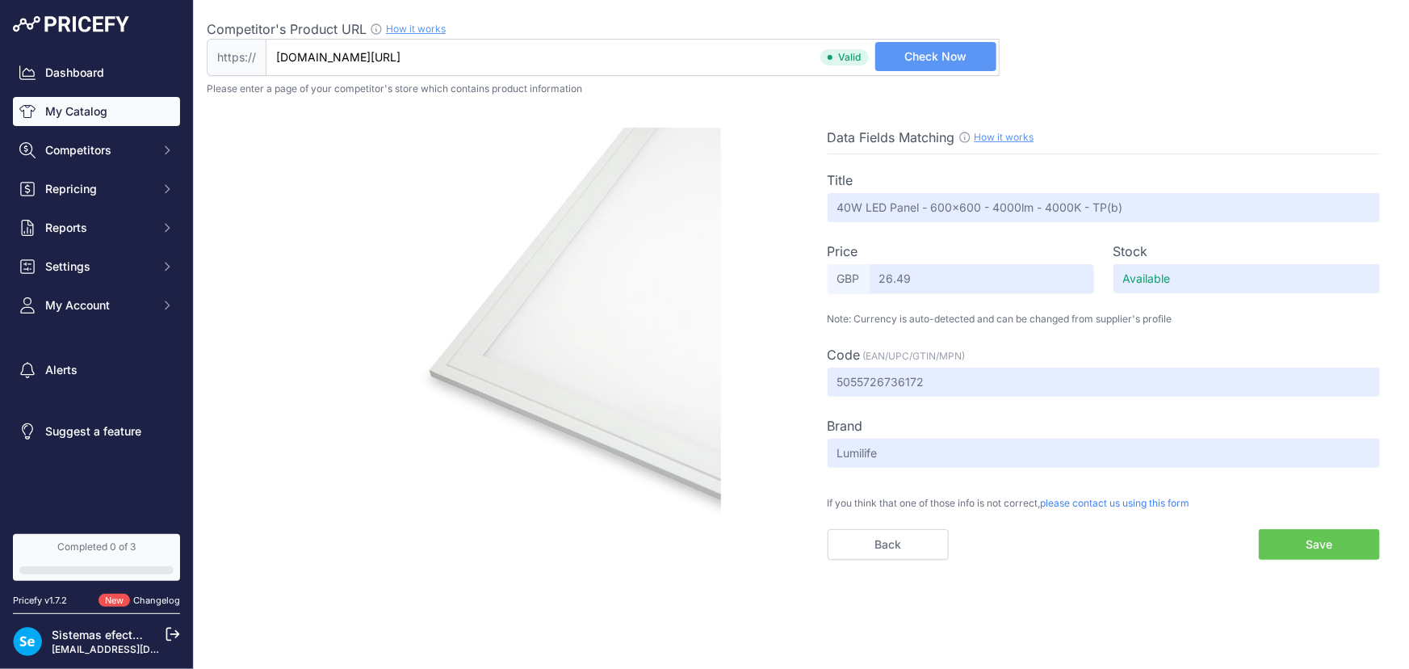
click at [88, 113] on link "My Catalog" at bounding box center [96, 111] width 167 height 29
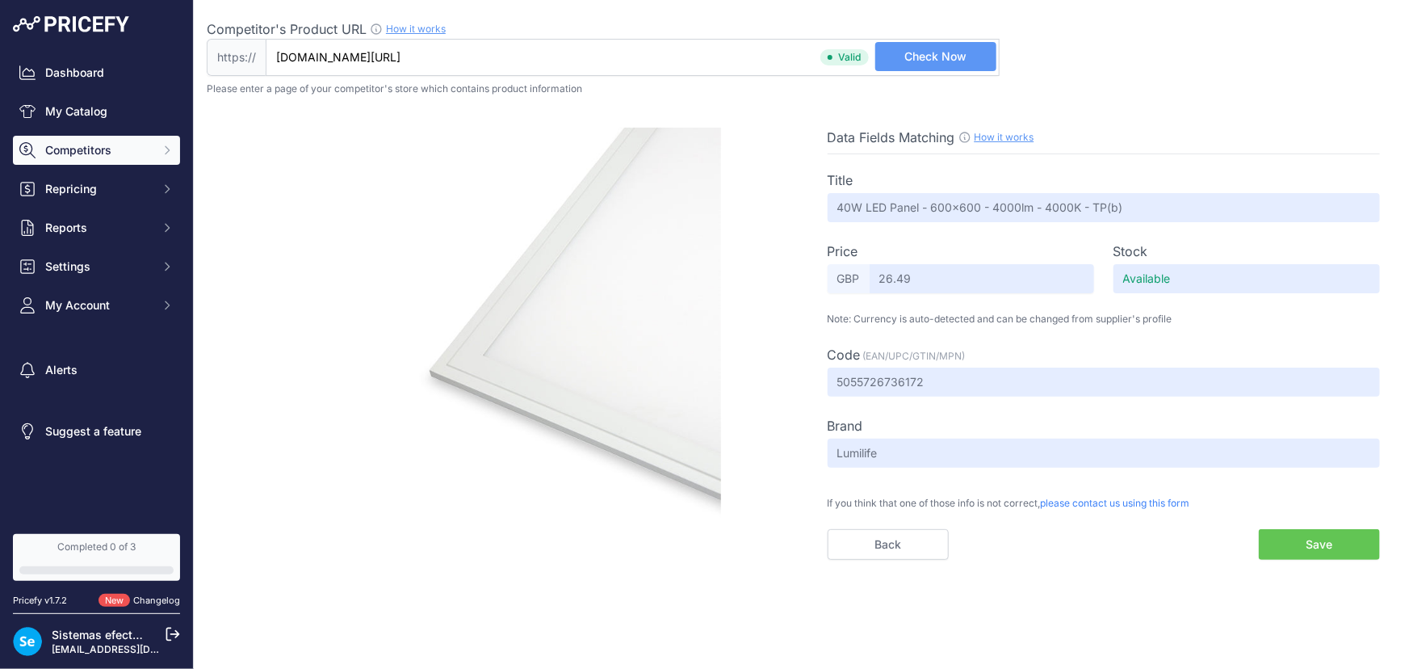
click at [111, 152] on span "Competitors" at bounding box center [98, 150] width 106 height 16
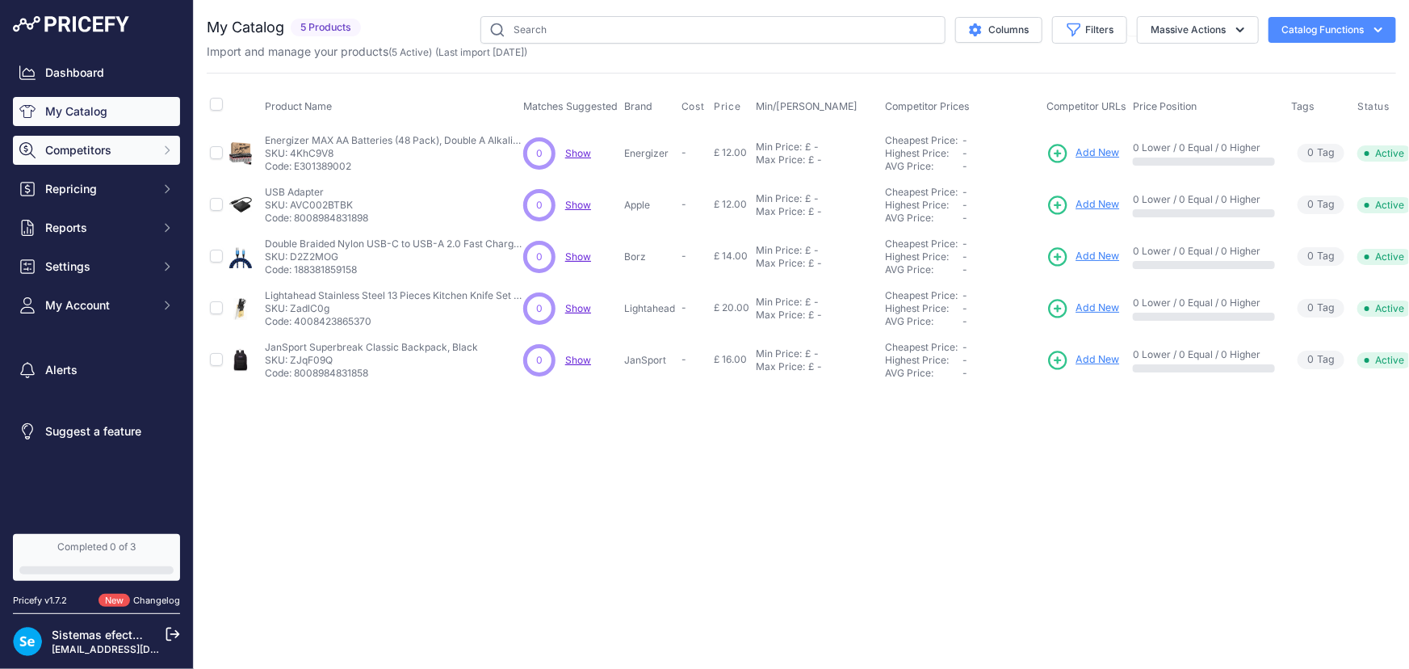
click at [80, 153] on span "Competitors" at bounding box center [98, 150] width 106 height 16
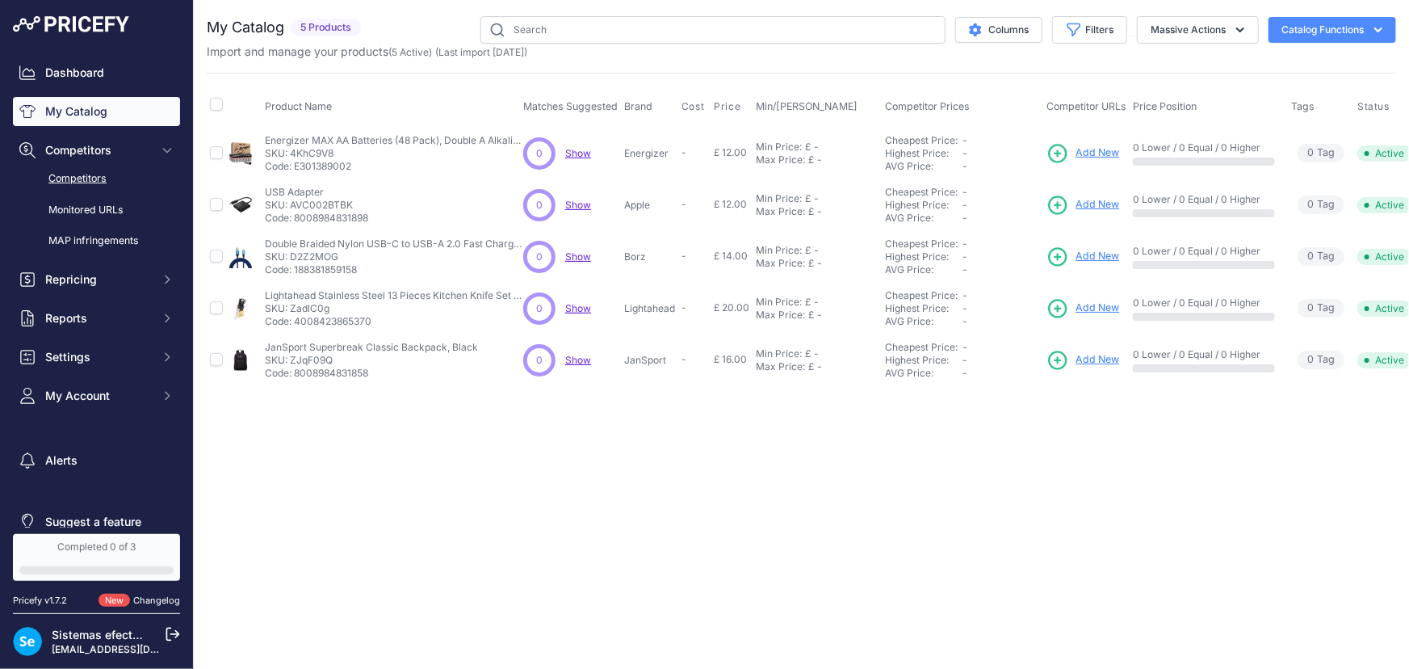
click at [98, 184] on link "Competitors" at bounding box center [96, 179] width 167 height 28
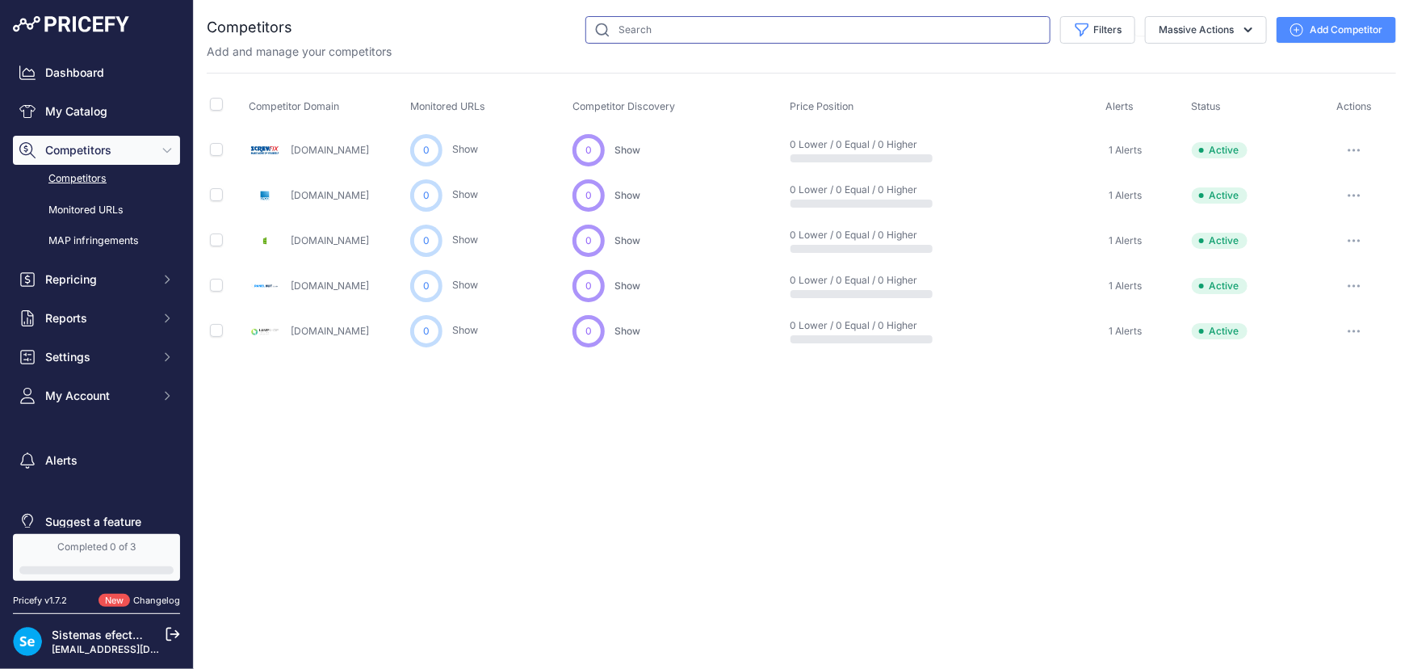
drag, startPoint x: 701, startPoint y: 23, endPoint x: 797, endPoint y: 38, distance: 97.2
click at [701, 23] on input "text" at bounding box center [817, 29] width 465 height 27
paste input "[URL][DOMAIN_NAME]"
type input "[URL][DOMAIN_NAME]"
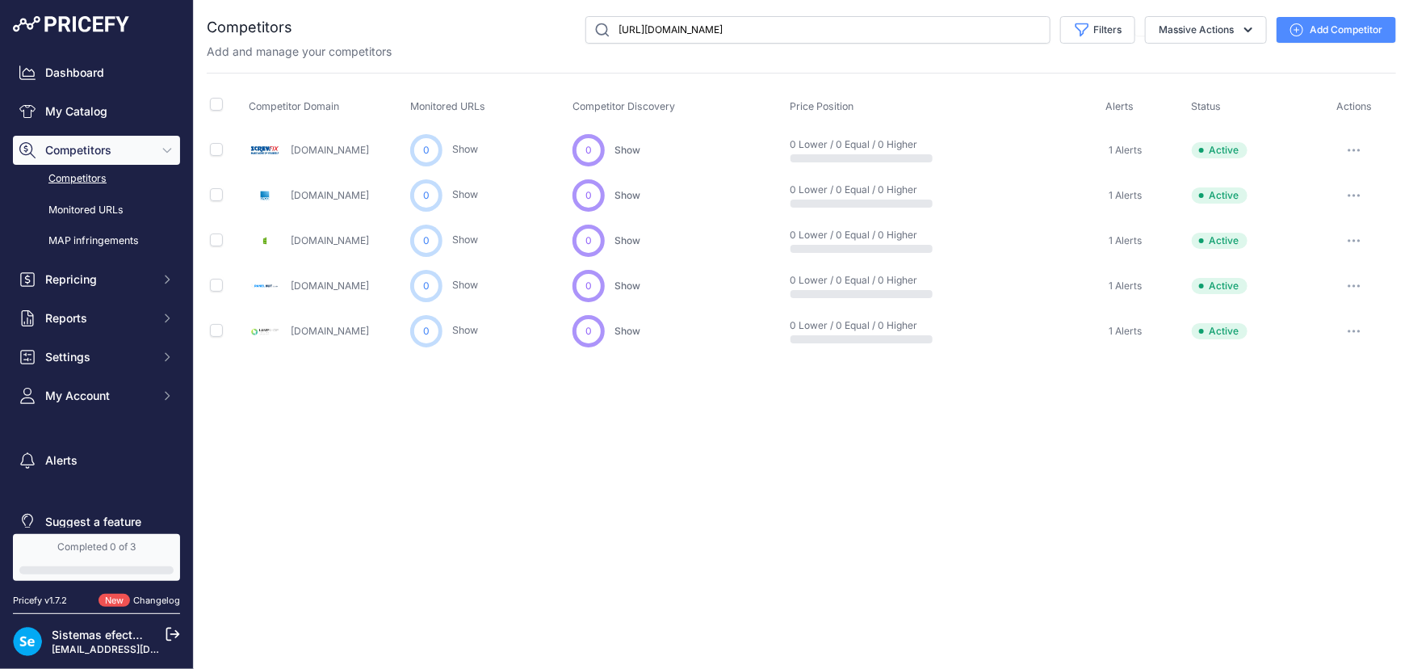
click at [1323, 27] on button "Add Competitor" at bounding box center [1337, 30] width 120 height 26
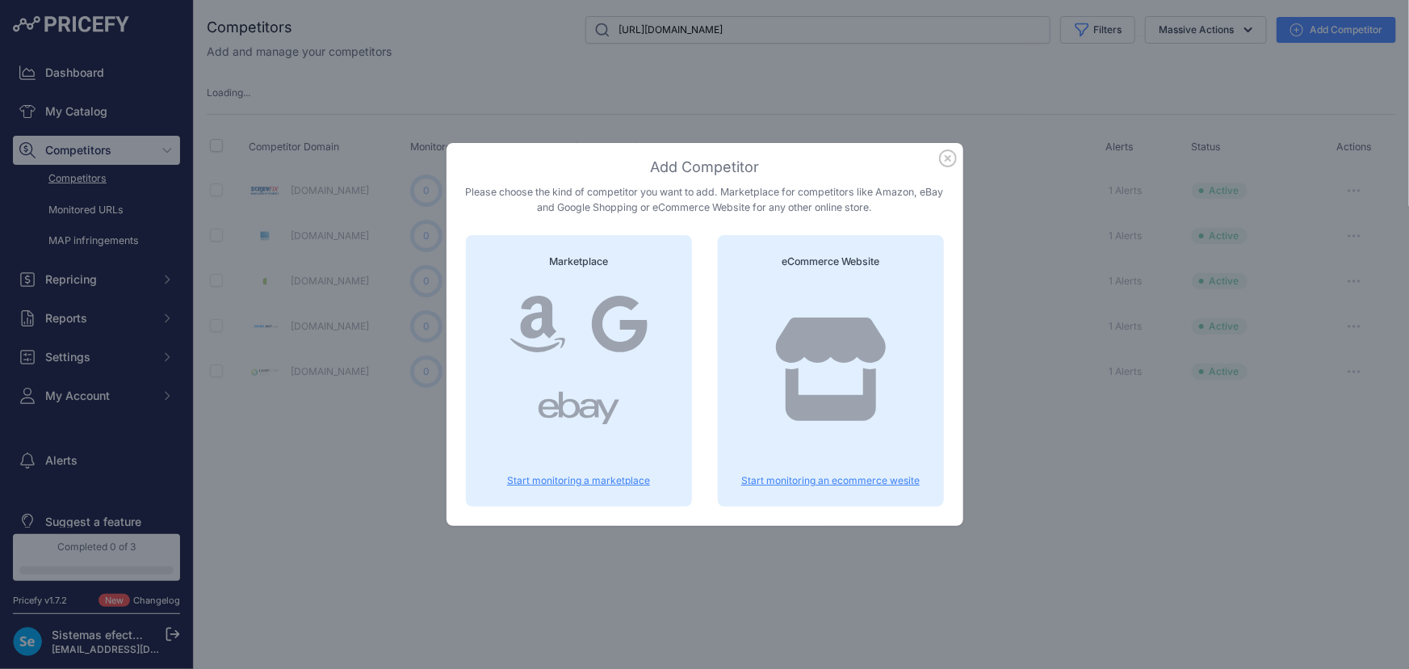
click at [824, 342] on icon at bounding box center [830, 368] width 110 height 103
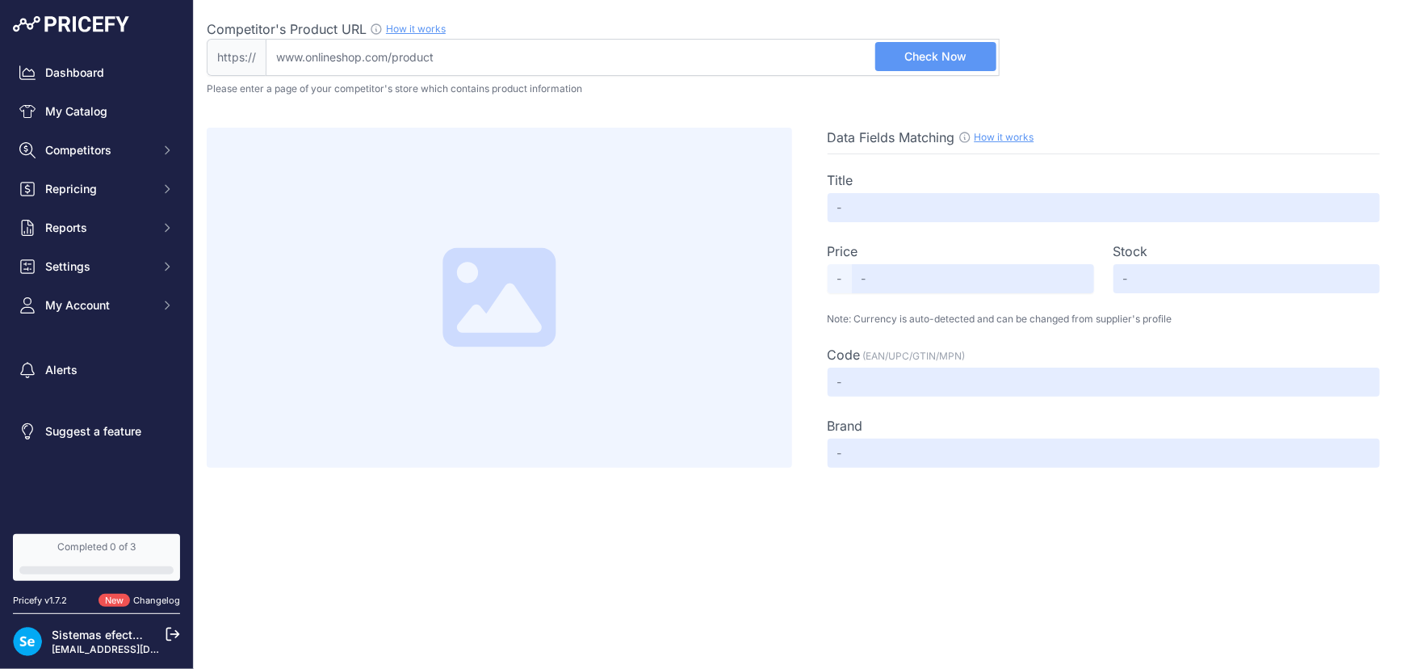
click at [705, 57] on input "Competitor's Product URL How it works In order to create your competitor's extr…" at bounding box center [633, 57] width 734 height 37
paste input "https://arc-led.co.uk/product/24v-40w-3000k-600x300mm-led-light-sheet/?gad_sour…"
type input "arc-led.co.uk/product/24v-40w-3000k-600x300mm-led-light-sheet/?gad_source=1&gcl…"
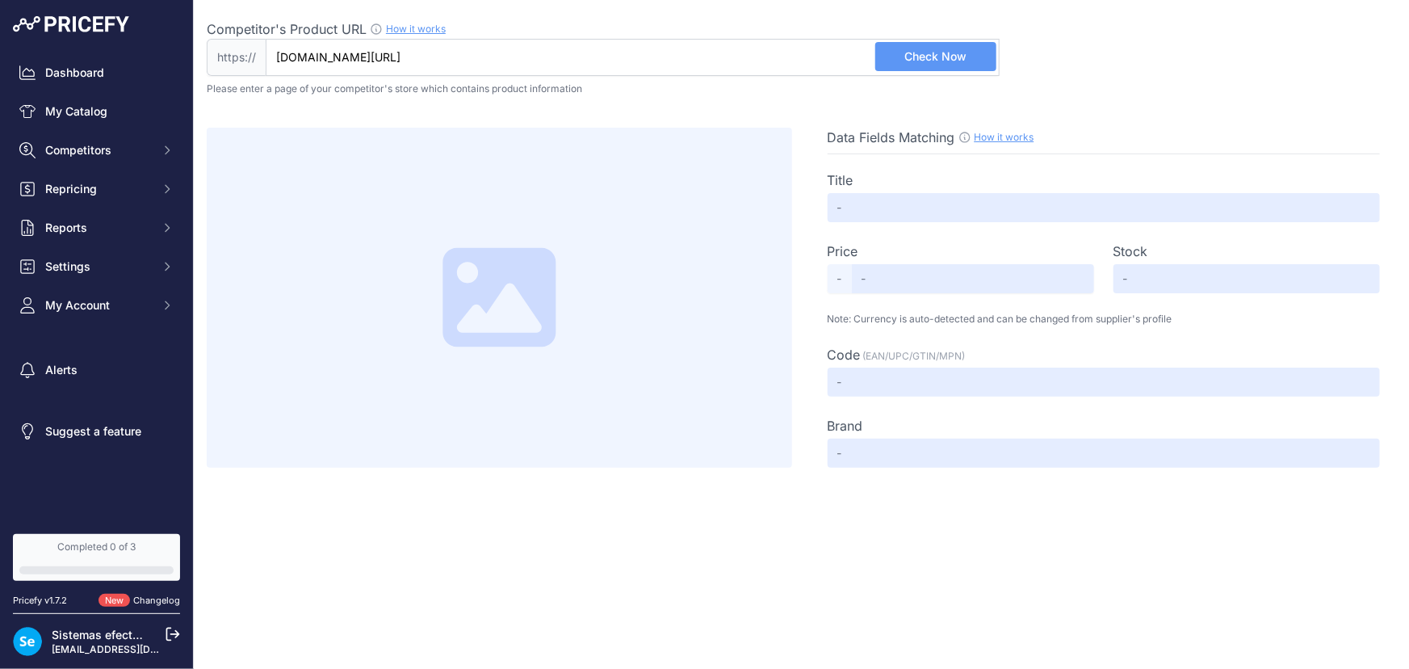
click at [953, 56] on span "Check Now" at bounding box center [936, 56] width 62 height 16
type input "Not Found"
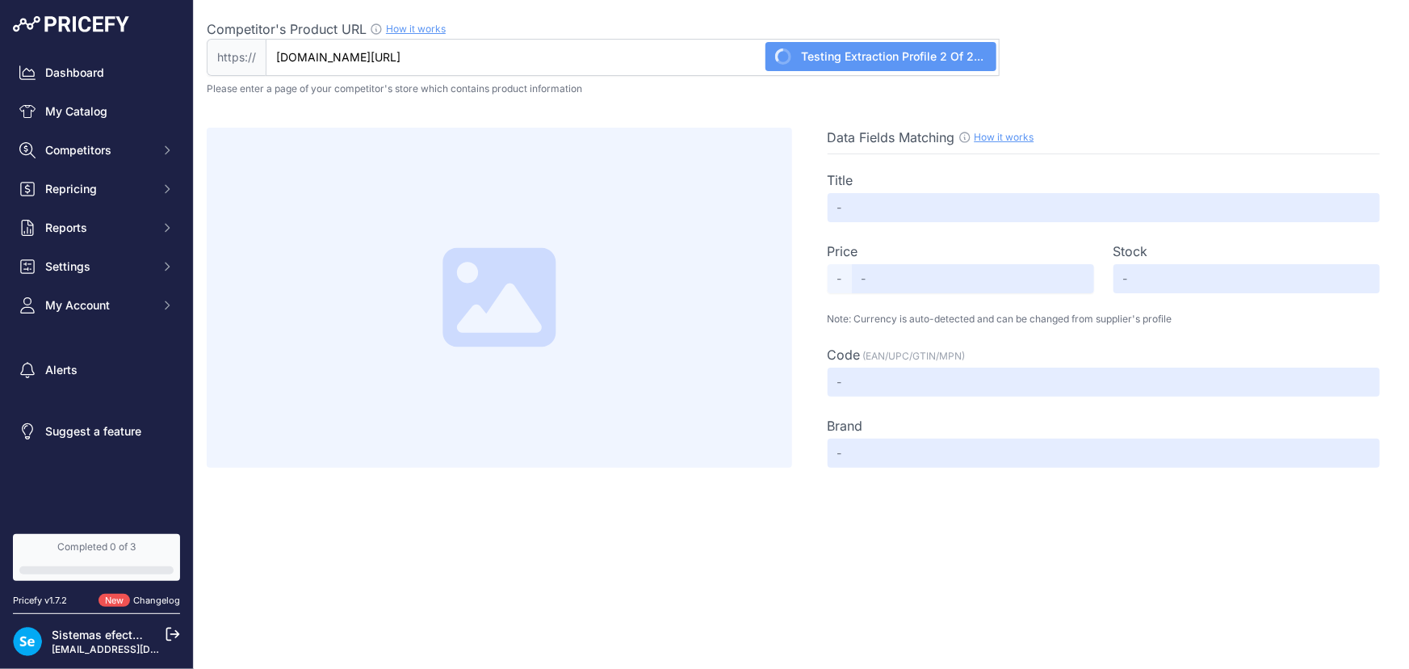
type input "Not Found"
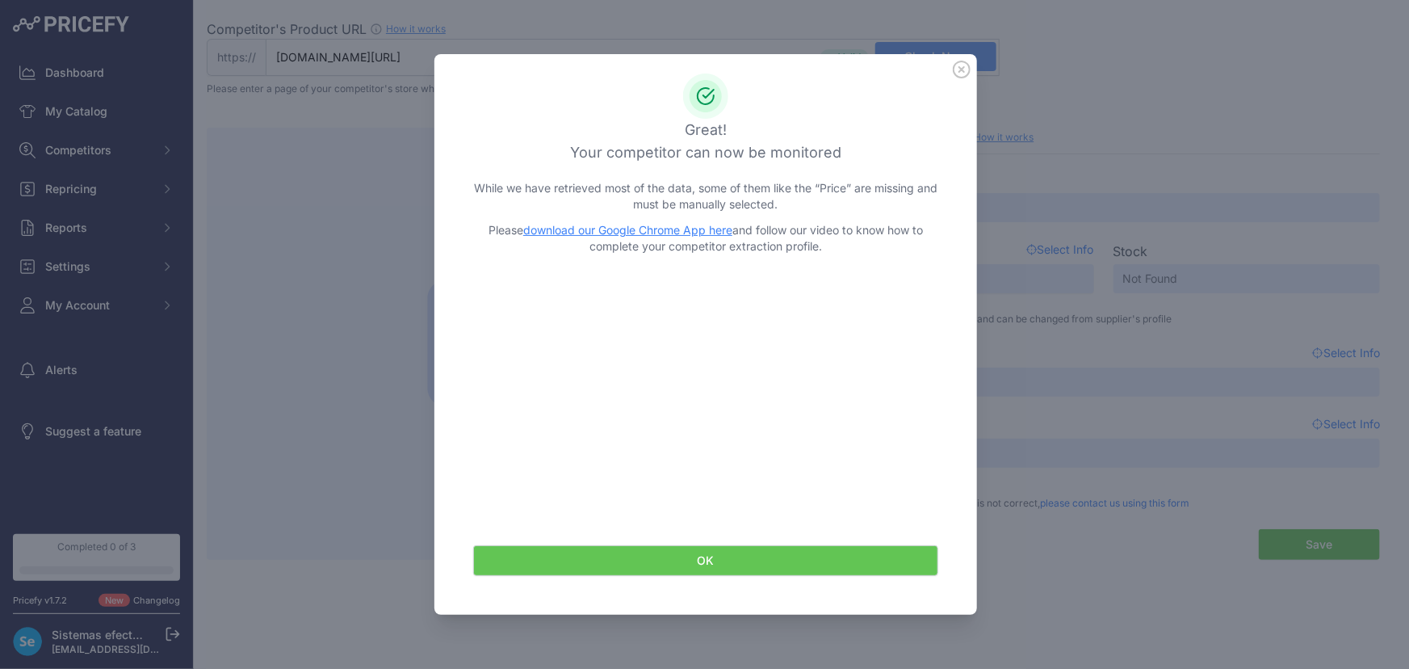
click at [964, 61] on icon at bounding box center [962, 70] width 18 height 18
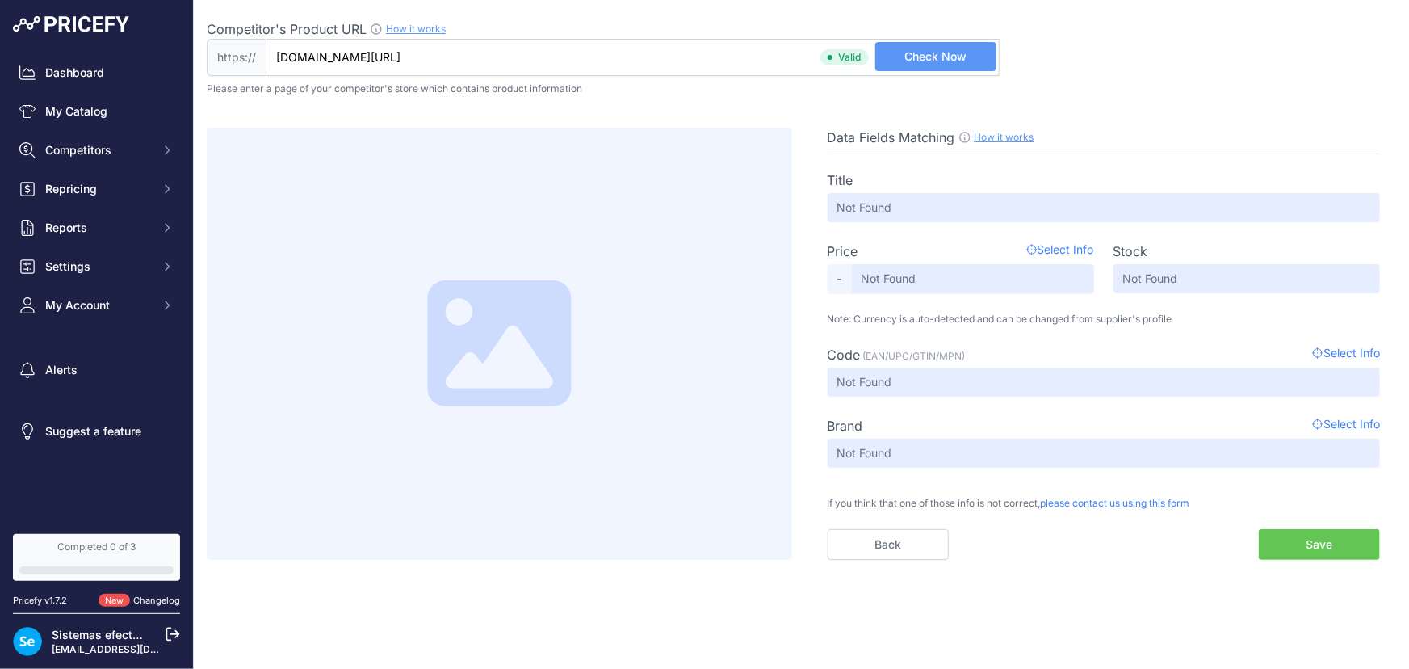
drag, startPoint x: 800, startPoint y: 57, endPoint x: 791, endPoint y: 57, distance: 8.9
click at [800, 57] on input "arc-led.co.uk/product/24v-40w-3000k-600x300mm-led-light-sheet/?gad_source=1&gcl…" at bounding box center [633, 57] width 734 height 37
click at [791, 57] on input "arc-led.co.uk/product/24v-40w-3000k-600x300mm-led-light-sheet/?gad_source=1&gcl…" at bounding box center [633, 57] width 734 height 37
click at [102, 118] on link "My Catalog" at bounding box center [96, 111] width 167 height 29
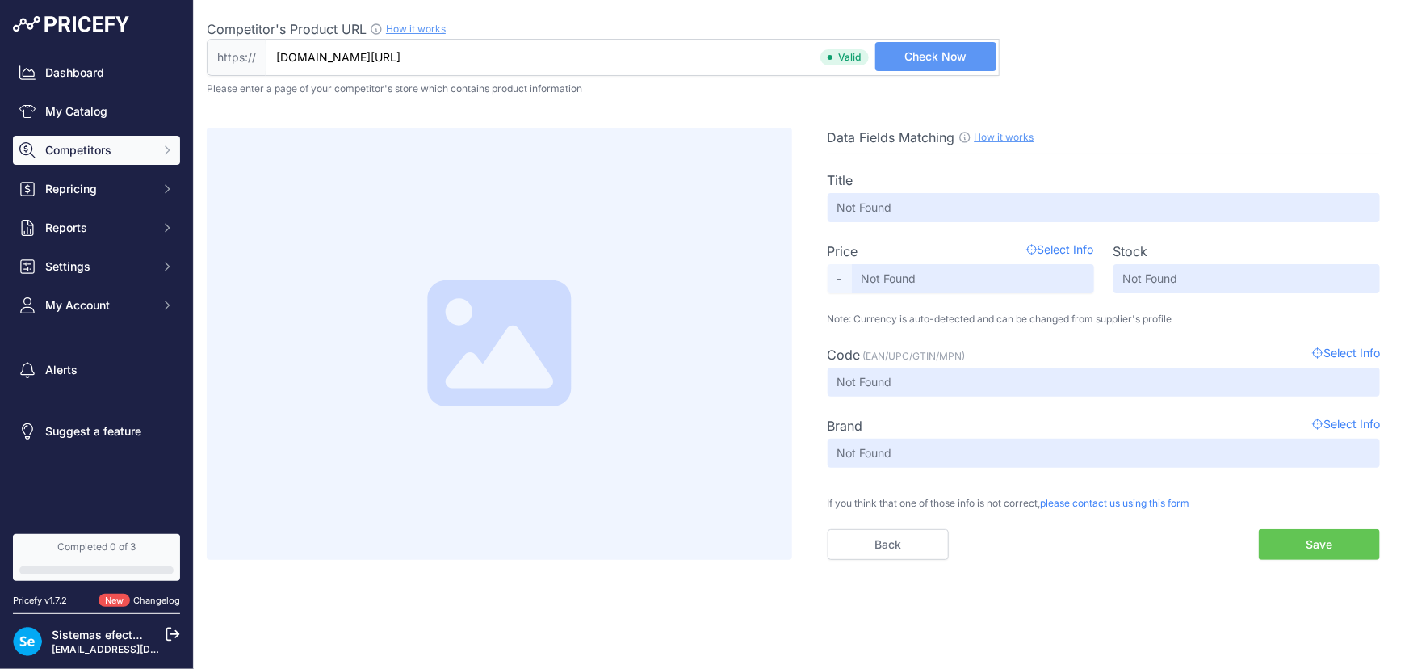
click at [95, 157] on span "Competitors" at bounding box center [98, 150] width 106 height 16
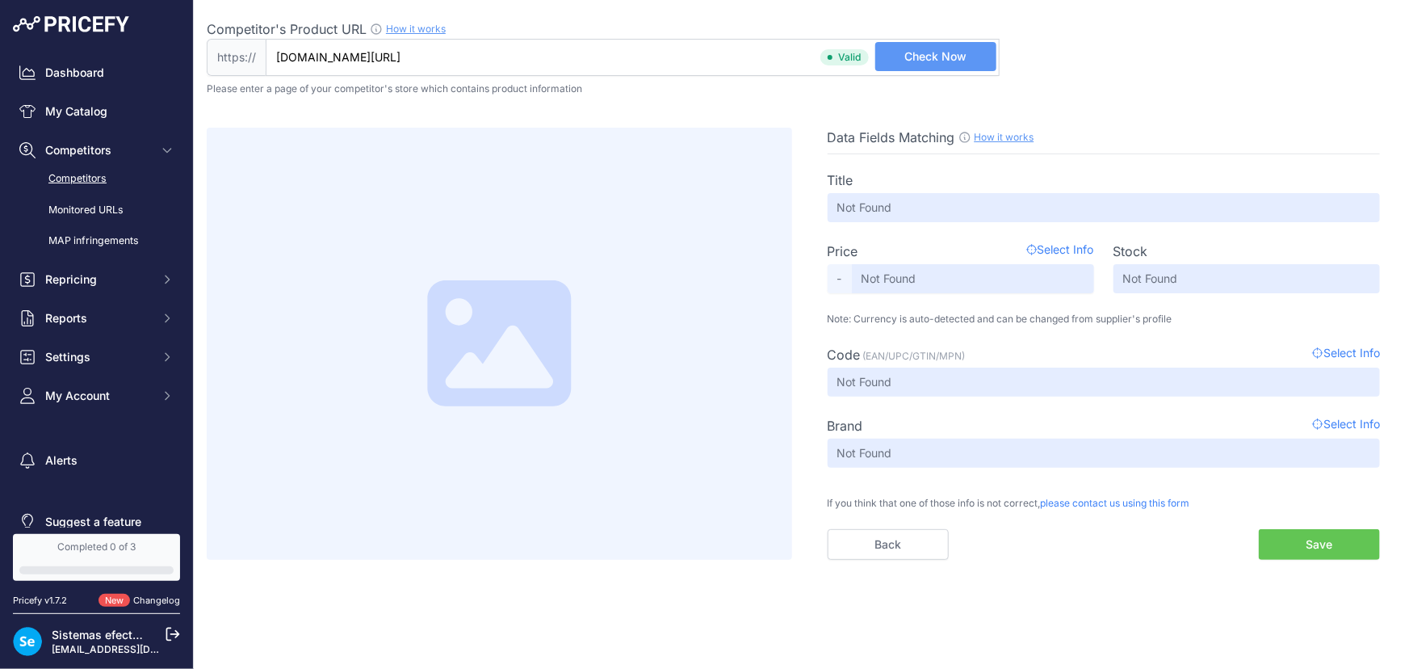
click at [92, 185] on link "Competitors" at bounding box center [96, 179] width 167 height 28
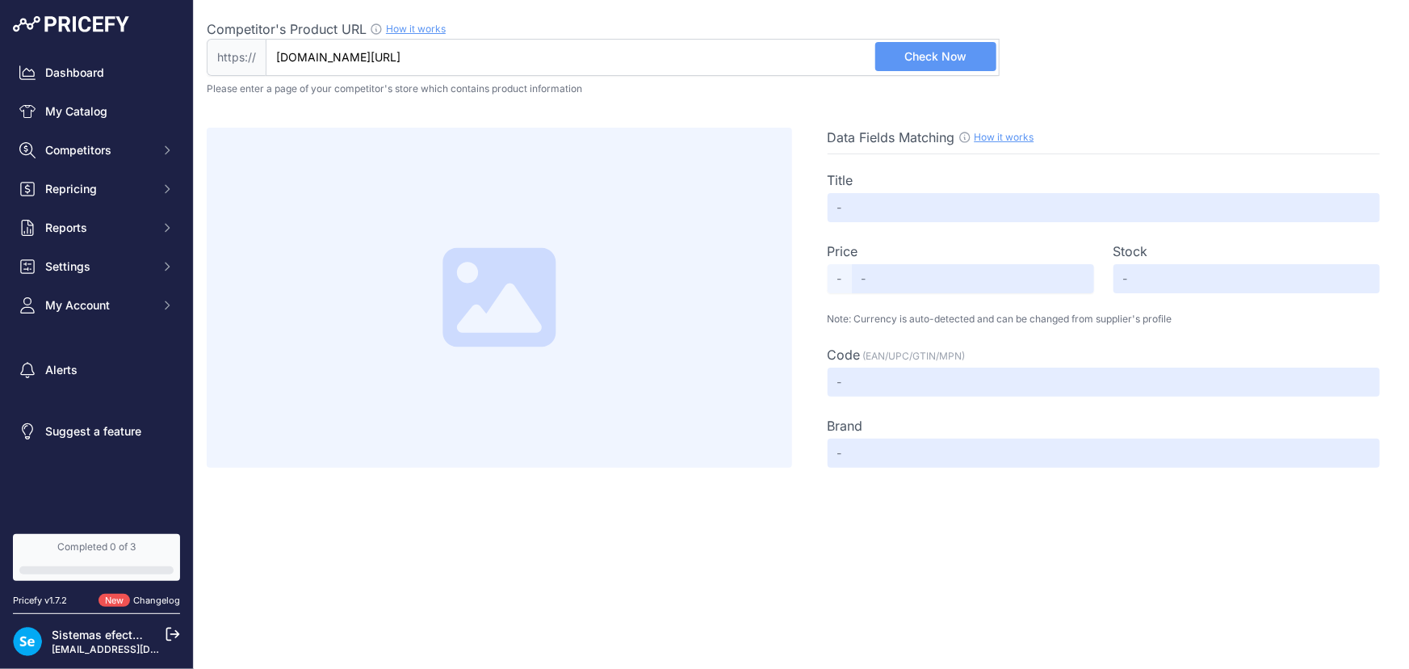
click at [742, 46] on input "[DOMAIN_NAME][URL]" at bounding box center [633, 57] width 734 height 37
paste input "https://www.ledspace.co.uk/collections/seamless/products/nospot-line4-2700k-6w-…"
type input "[DOMAIN_NAME][URL]"
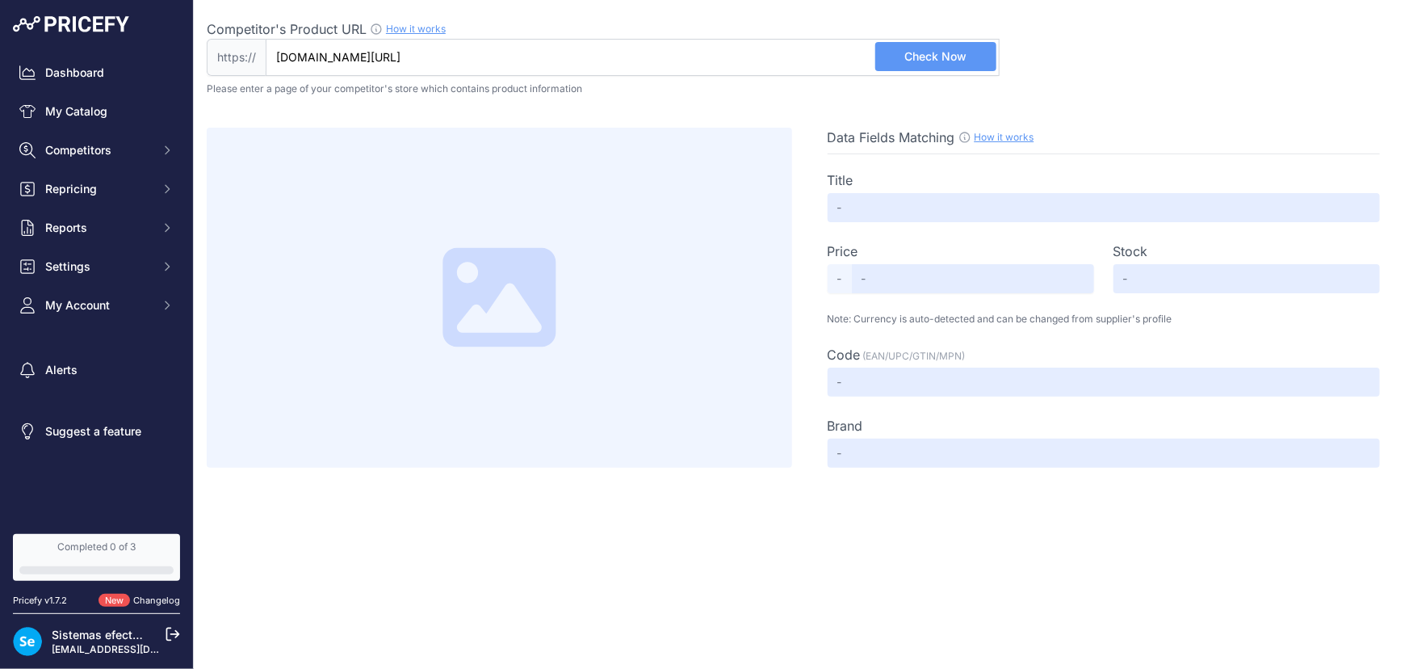
click at [964, 64] on span "Check Now" at bounding box center [936, 56] width 62 height 16
type input "Seamless4 Super Thin 2700K Warm White COB LED Strip Lights | 24V"
type input "8.99"
type input "Not Found"
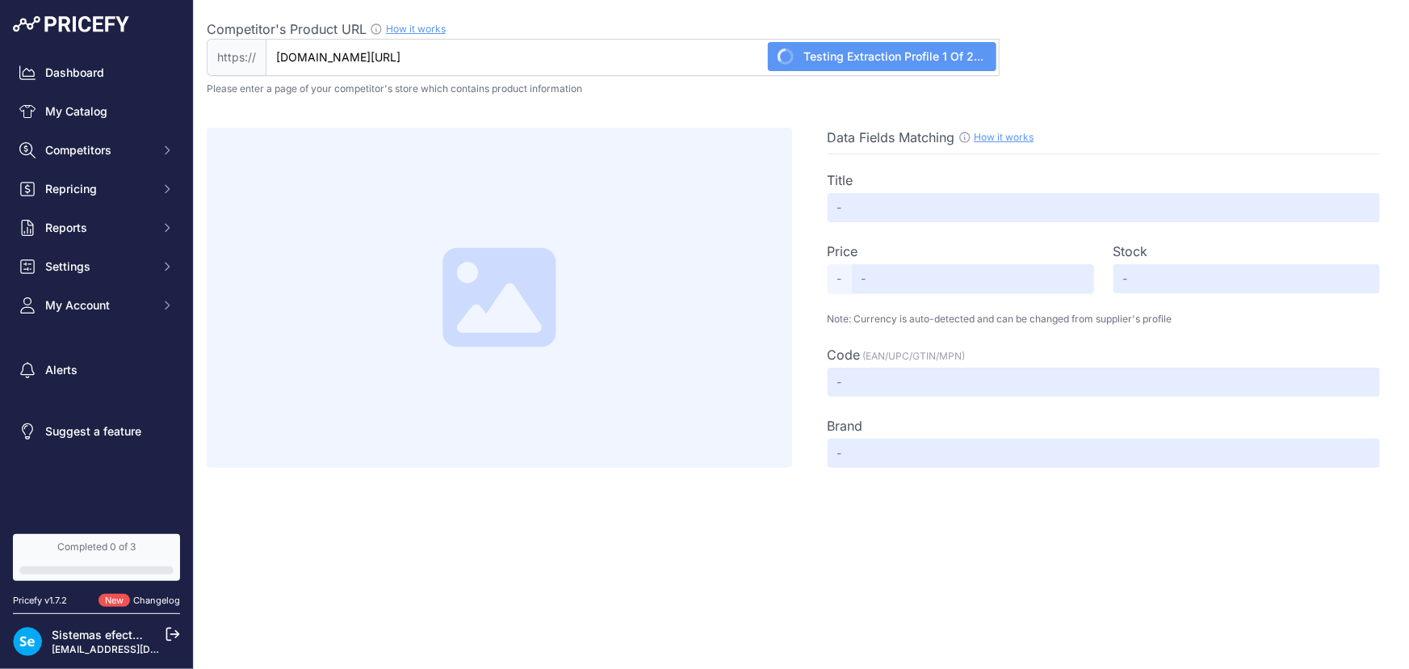
type input "Not Found"
drag, startPoint x: 806, startPoint y: 56, endPoint x: 0, endPoint y: -12, distance: 808.7
click at [0, 0] on html "Lorem Ipsum Close Dashboard My Catalog Competitors Competitors Monitored URLs M…" at bounding box center [704, 334] width 1409 height 669
type input "[DOMAIN_NAME][URL]"
click at [980, 51] on button "Check Now" at bounding box center [935, 56] width 121 height 29
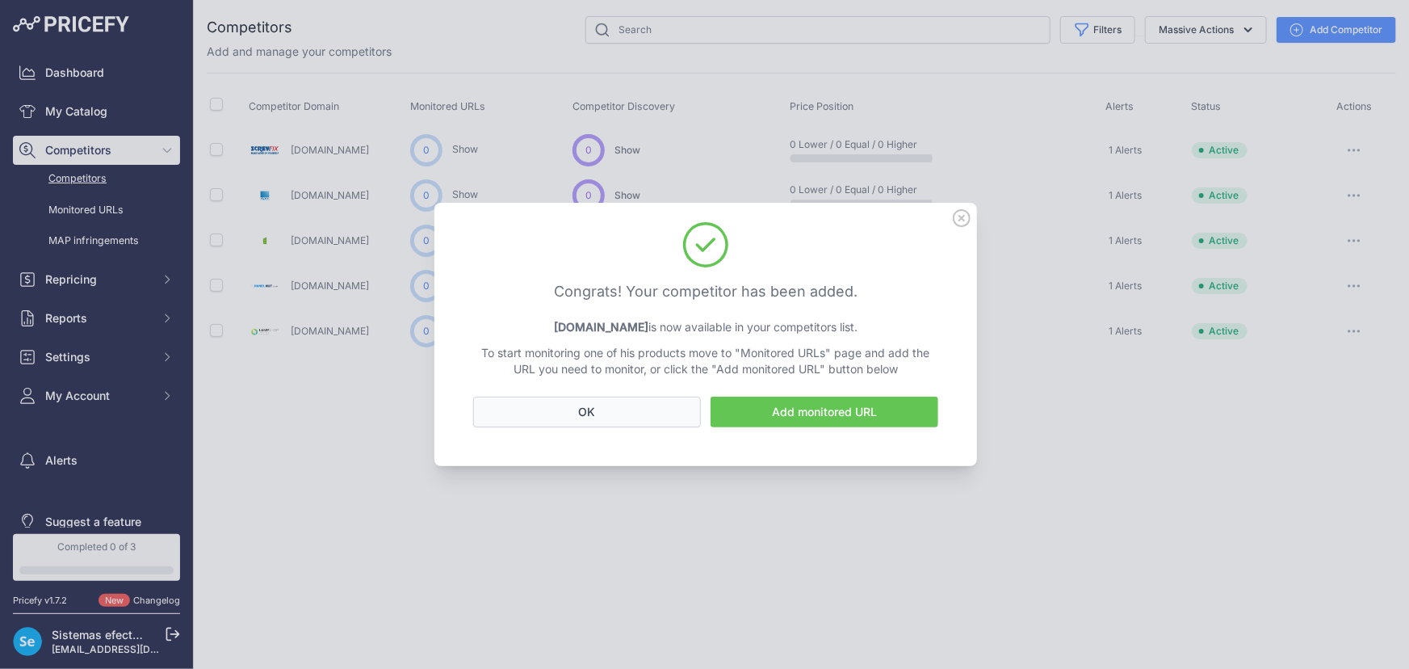
click at [633, 403] on button "OK" at bounding box center [587, 411] width 228 height 31
click at [952, 217] on div "Congrats! Your competitor has been added. Lampshoponline.com is now available i…" at bounding box center [705, 335] width 543 height 264
click at [956, 216] on icon at bounding box center [962, 218] width 18 height 18
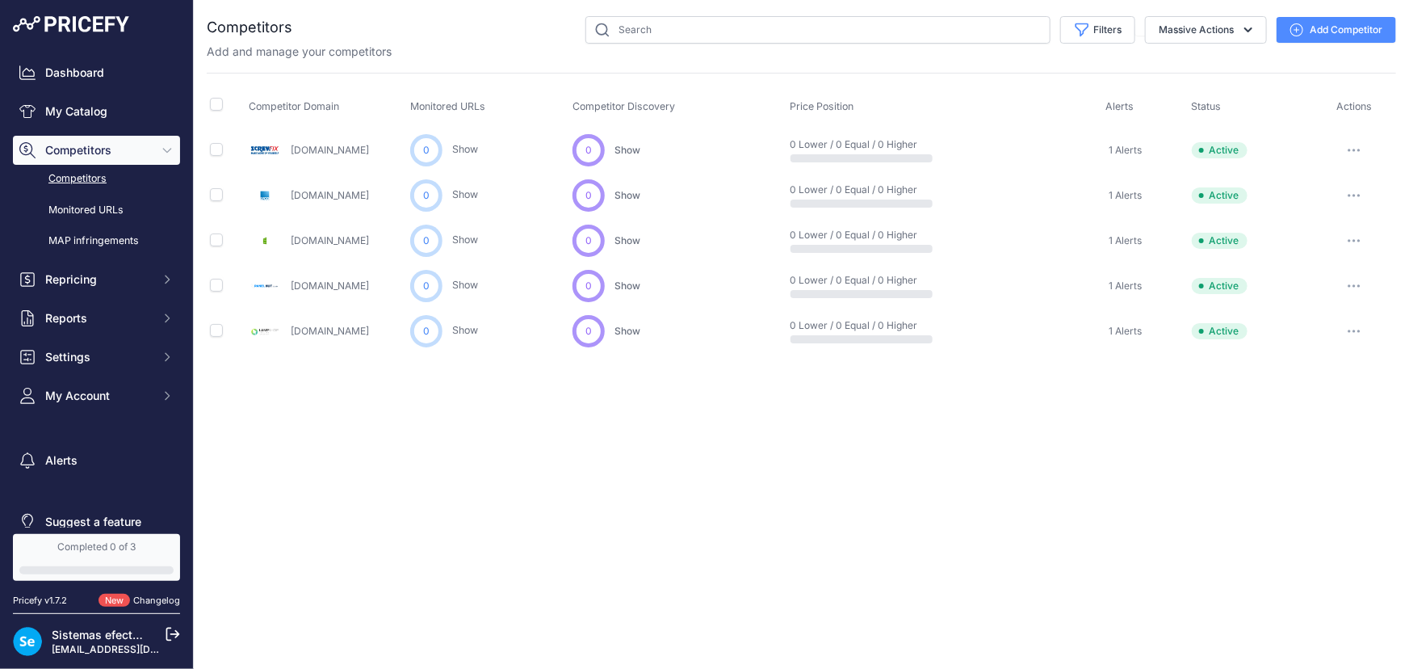
click at [1332, 27] on button "Add Competitor" at bounding box center [1337, 30] width 120 height 26
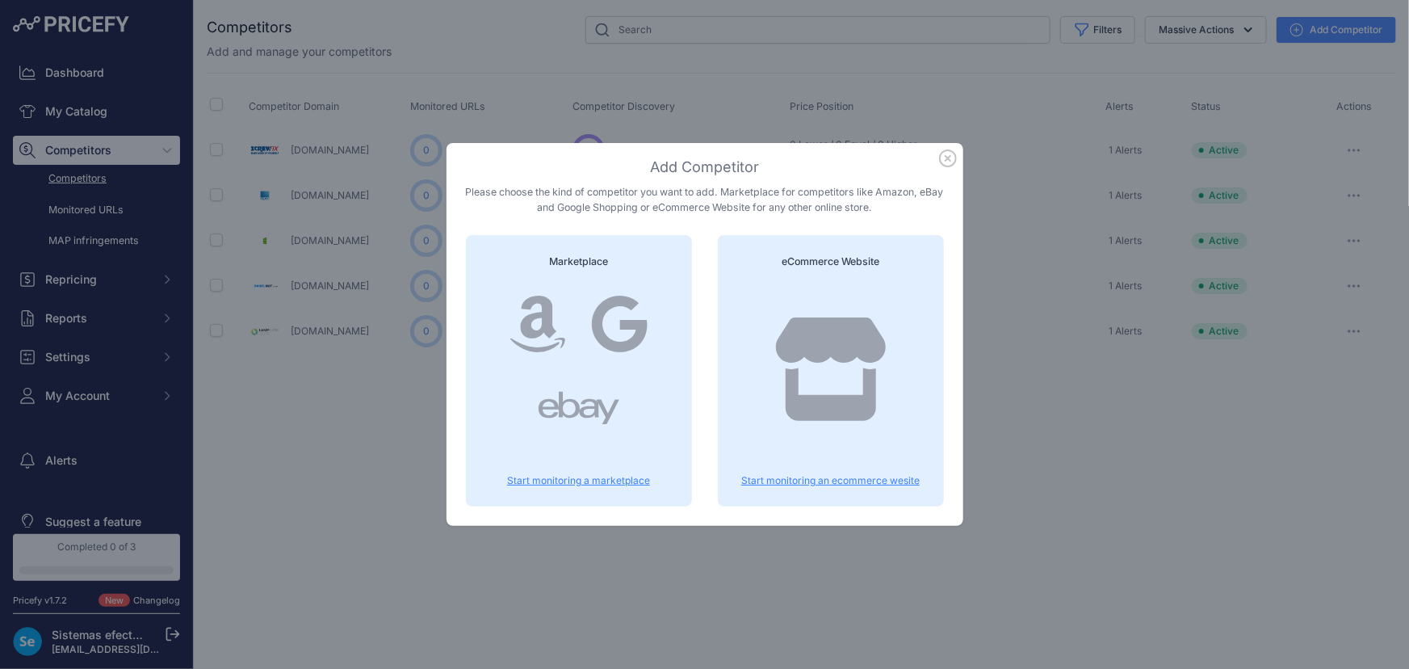
click at [845, 476] on p "Start monitoring an ecommerce wesite" at bounding box center [830, 480] width 187 height 13
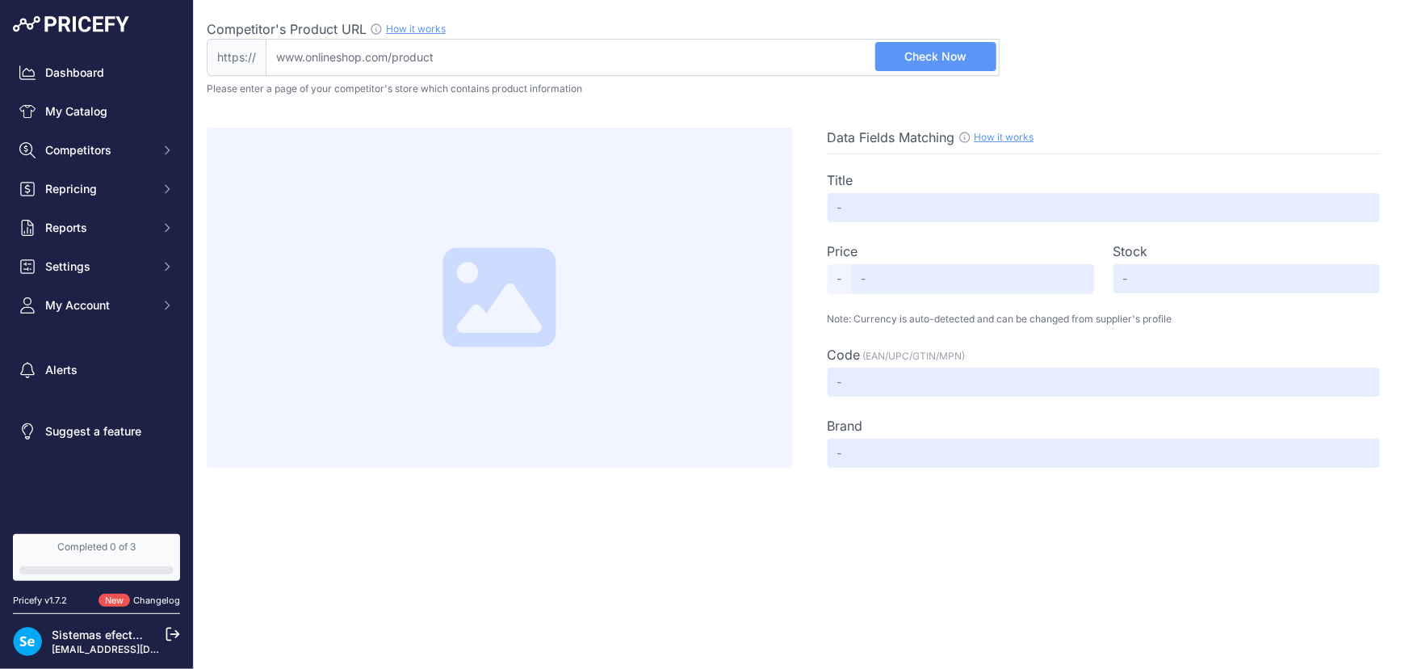
drag, startPoint x: 460, startPoint y: 66, endPoint x: 547, endPoint y: 72, distance: 86.6
click at [460, 66] on input "Competitor's Product URL How it works In order to create your competitor's extr…" at bounding box center [633, 57] width 734 height 37
paste input "https://tekled.co.uk/products/downlight-led-round-slim-panel-light-18w-4000k-co…"
type input "tekled.co.uk/products/downlight-led-round-slim-panel-light-18w-4000k-cool-white…"
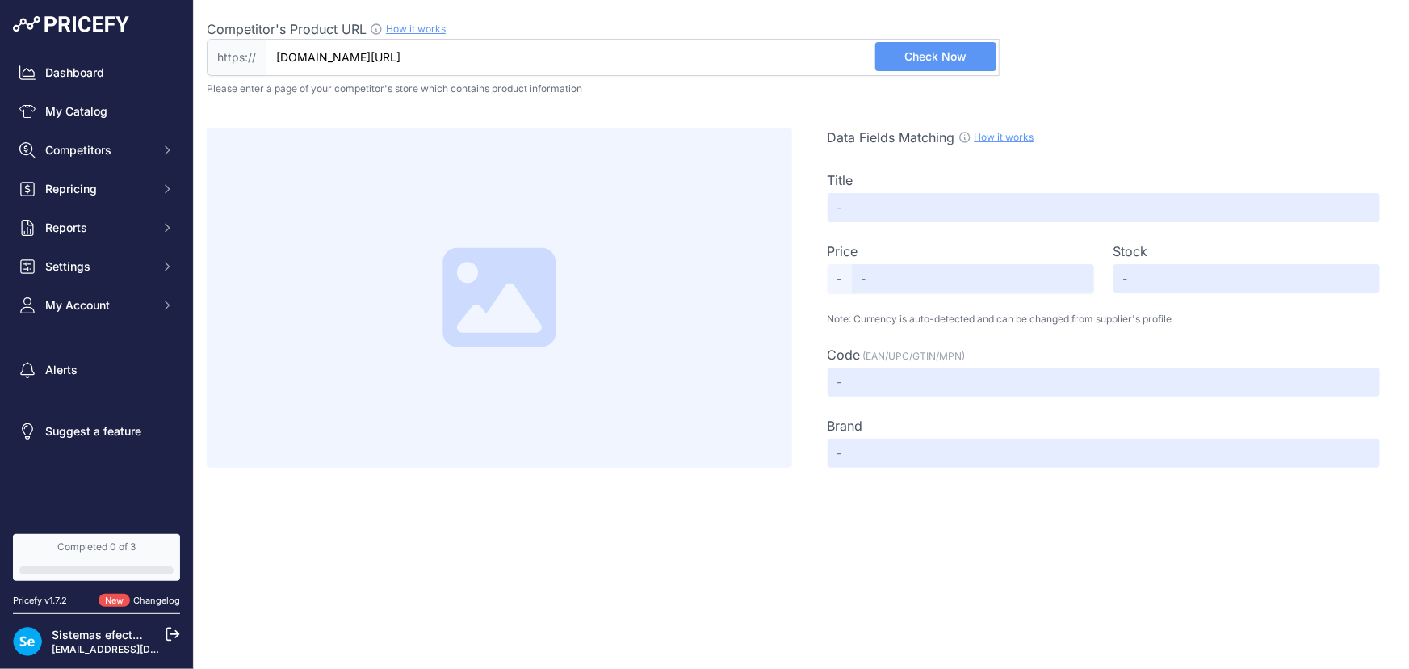
scroll to position [0, 0]
click at [926, 61] on span "Check Now" at bounding box center [936, 56] width 62 height 16
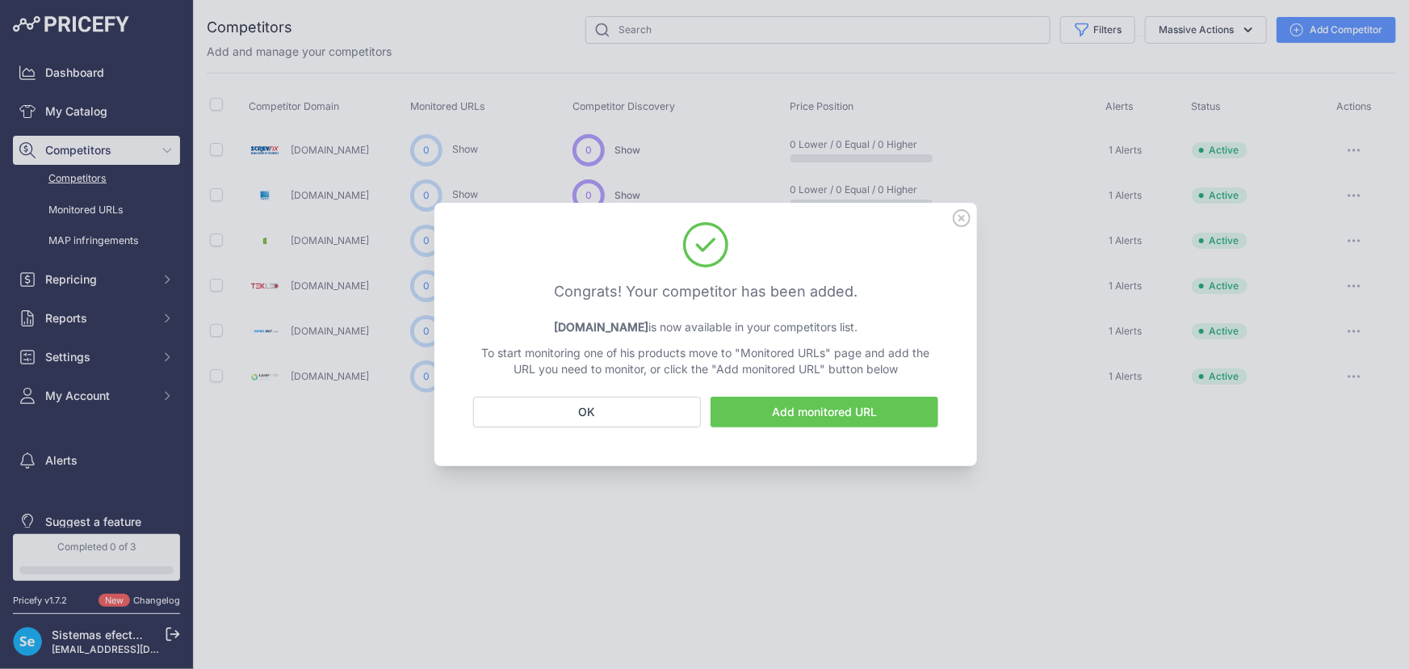
click at [961, 213] on icon at bounding box center [962, 218] width 18 height 18
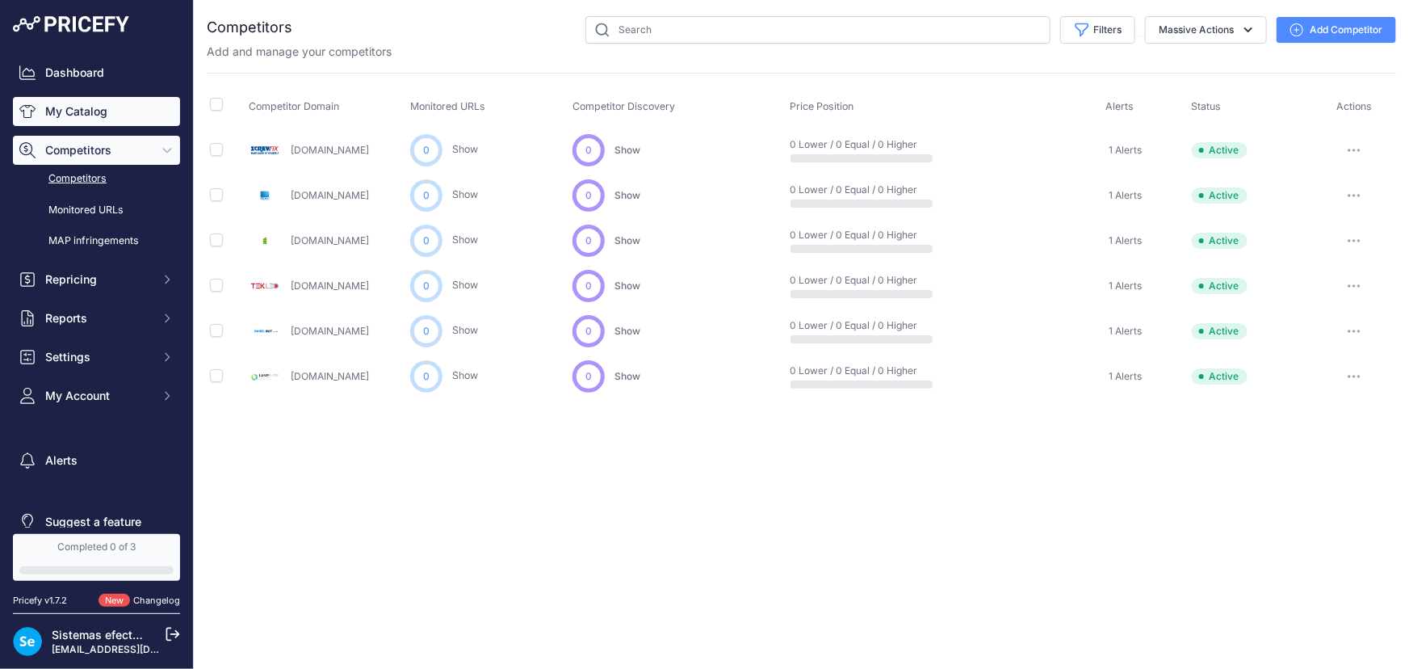
click at [74, 109] on link "My Catalog" at bounding box center [96, 111] width 167 height 29
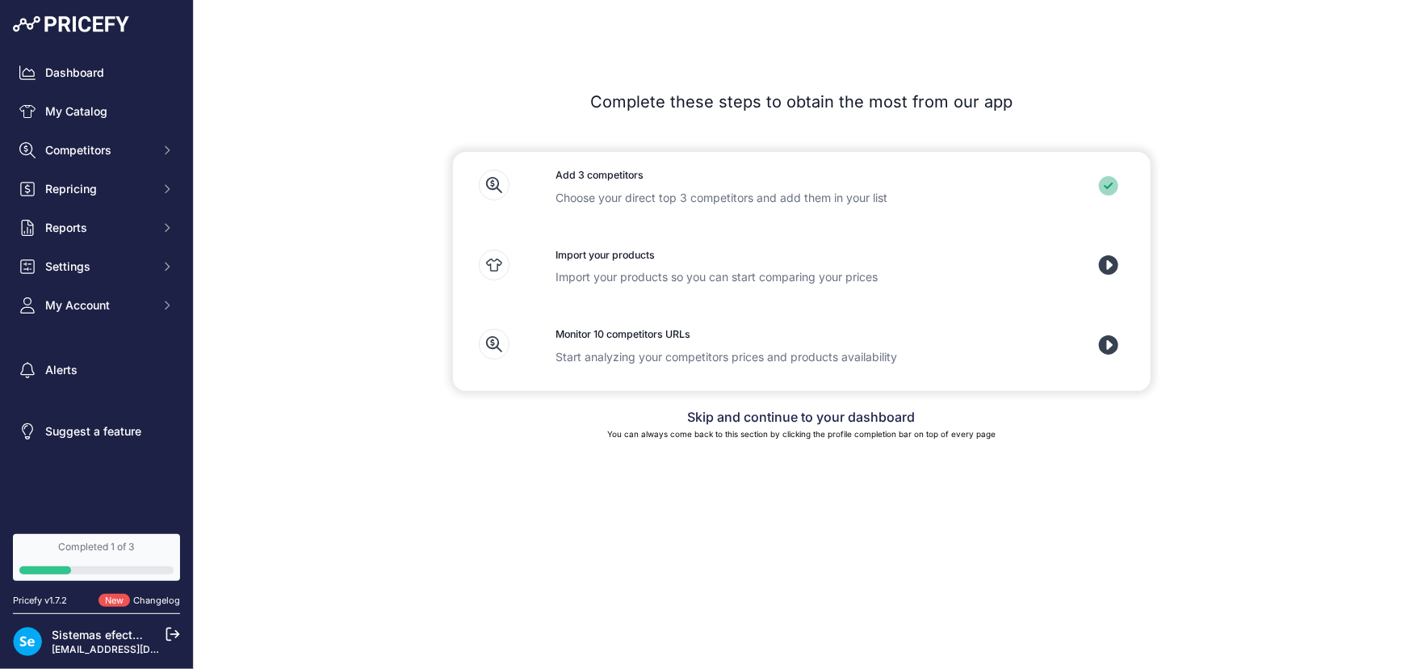
click at [1115, 270] on icon at bounding box center [1109, 265] width 20 height 20
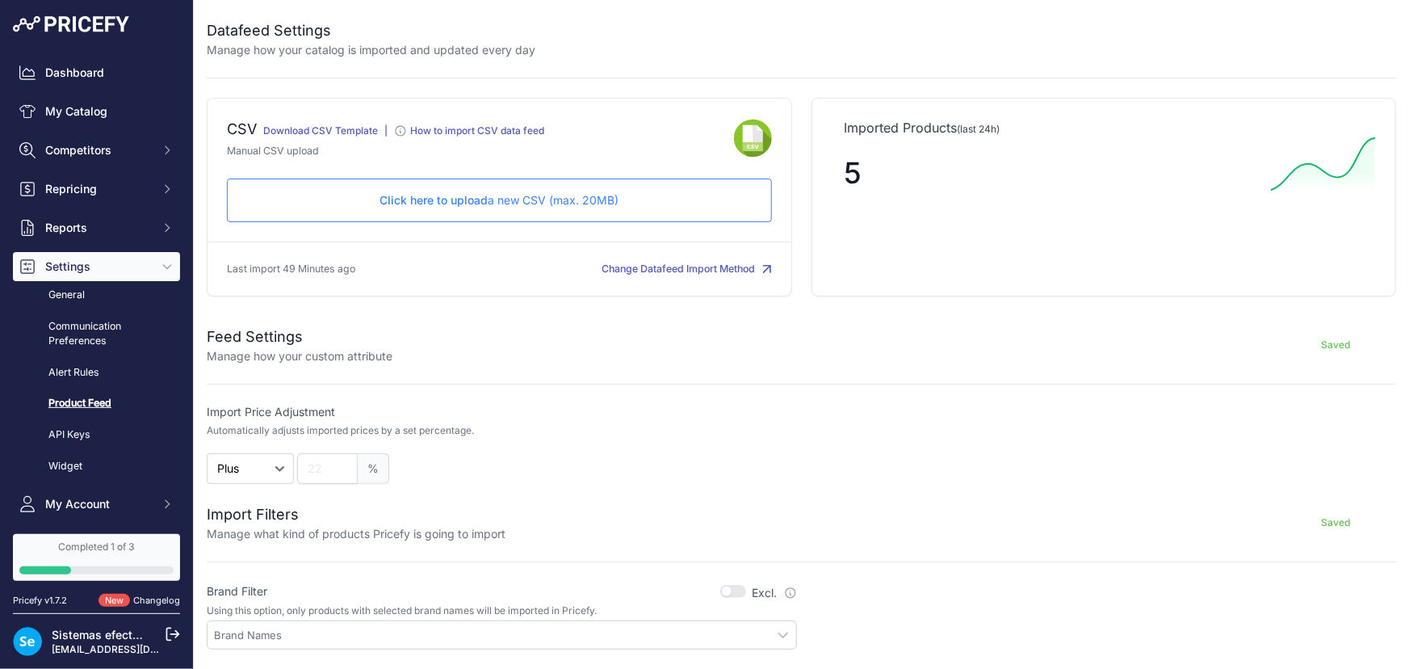
click at [522, 192] on p "Click here to upload a new CSV (max. 20MB)" at bounding box center [500, 200] width 518 height 16
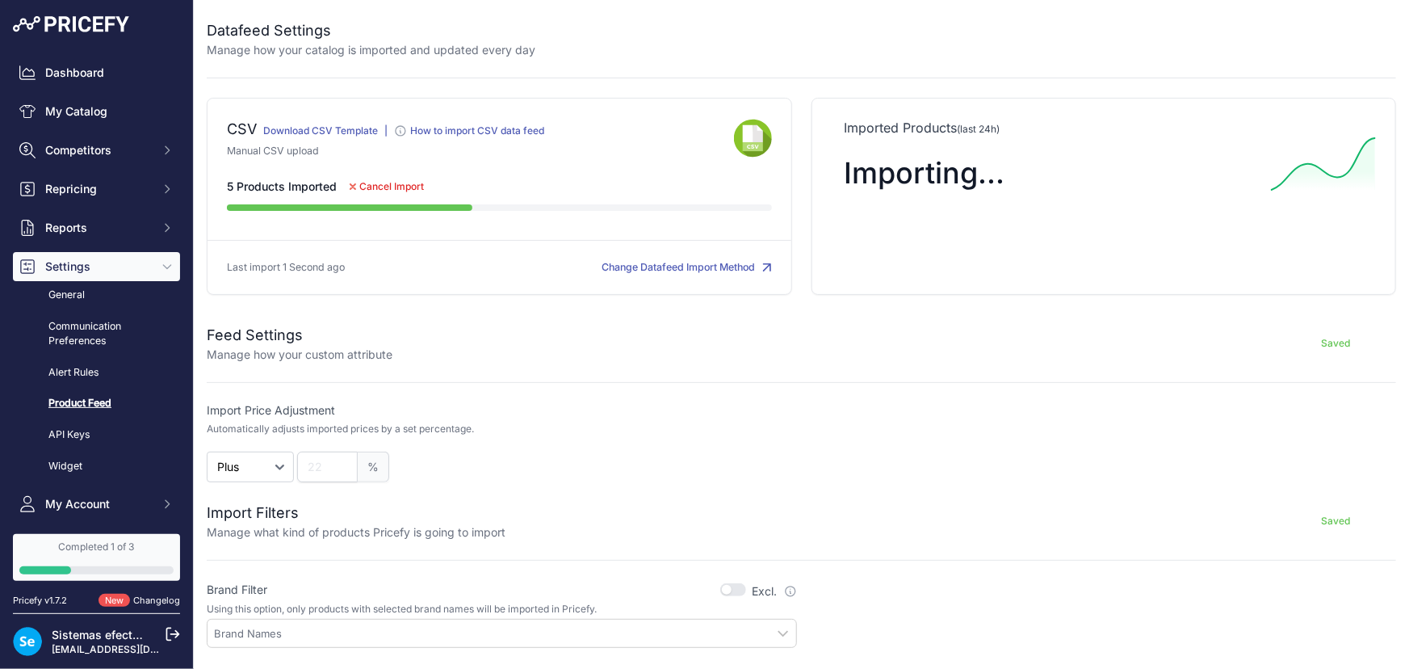
click at [1021, 357] on div "Saved" at bounding box center [894, 343] width 1004 height 39
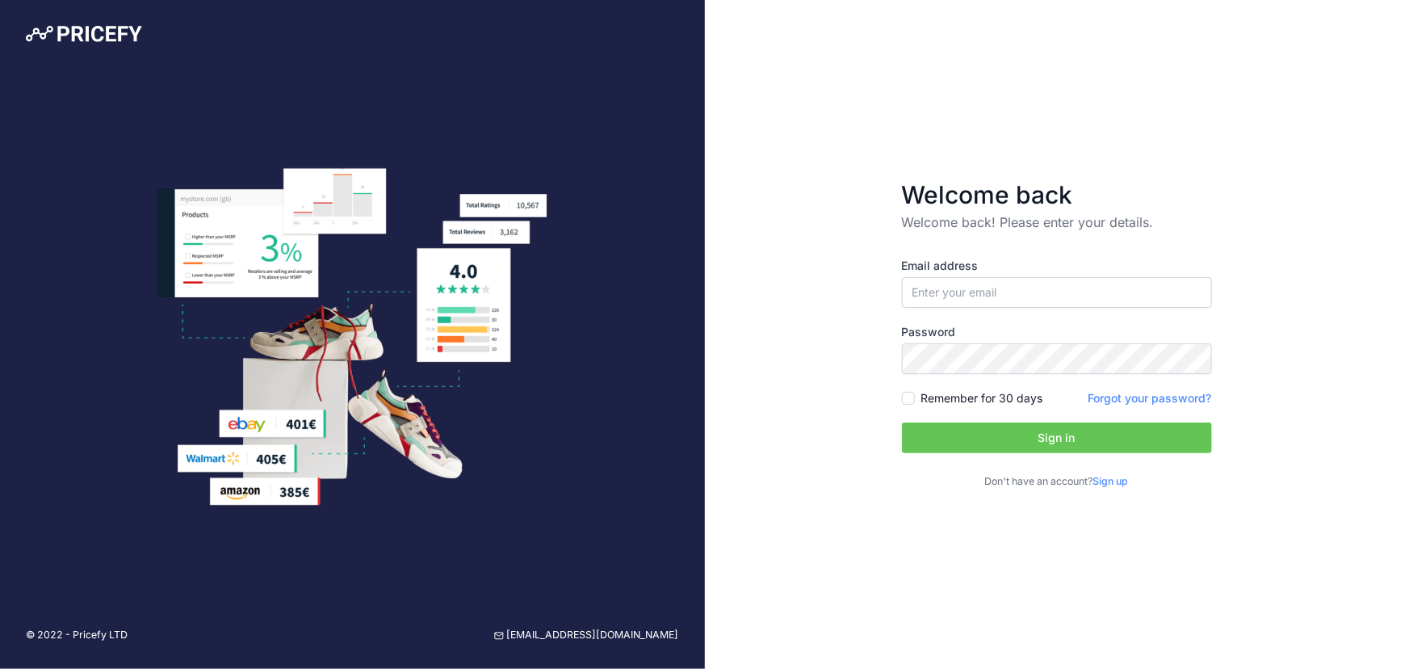
type input "[EMAIL_ADDRESS][DOMAIN_NAME]"
click at [996, 294] on input "[EMAIL_ADDRESS][DOMAIN_NAME]" at bounding box center [1057, 292] width 310 height 31
click at [926, 444] on button "Sign in" at bounding box center [1057, 437] width 310 height 31
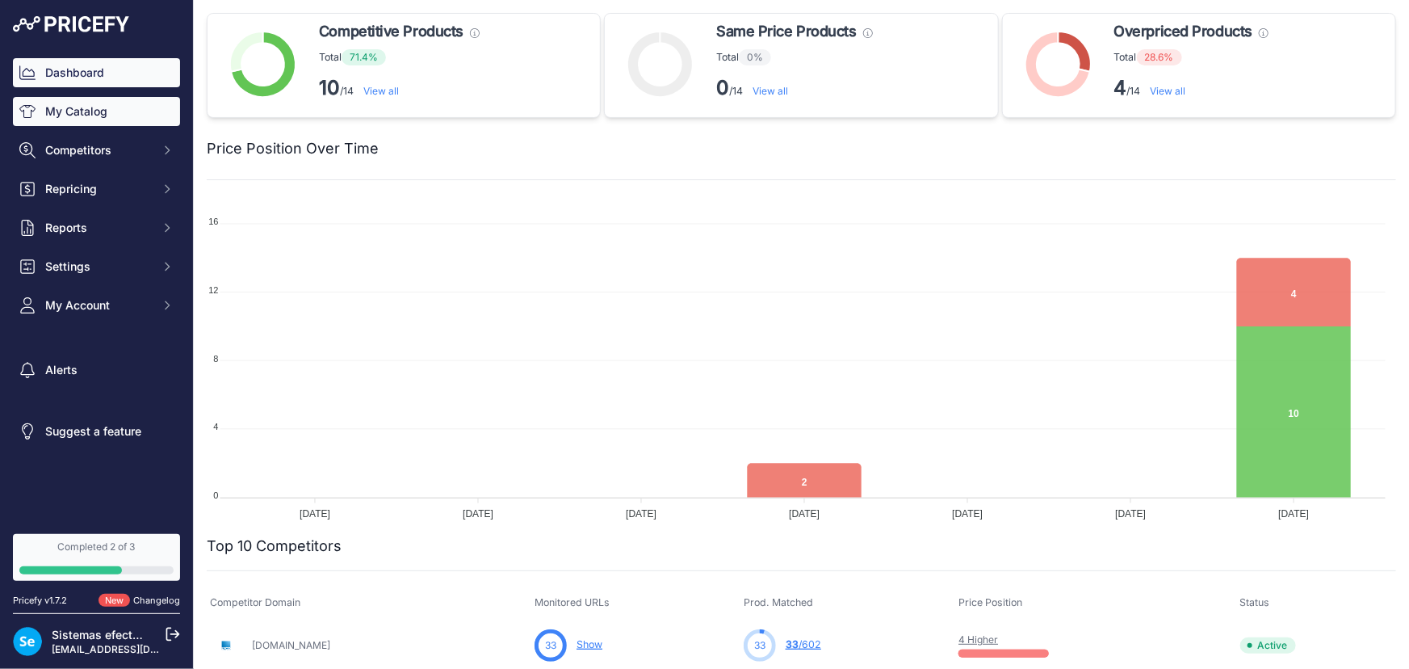
click at [93, 115] on link "My Catalog" at bounding box center [96, 111] width 167 height 29
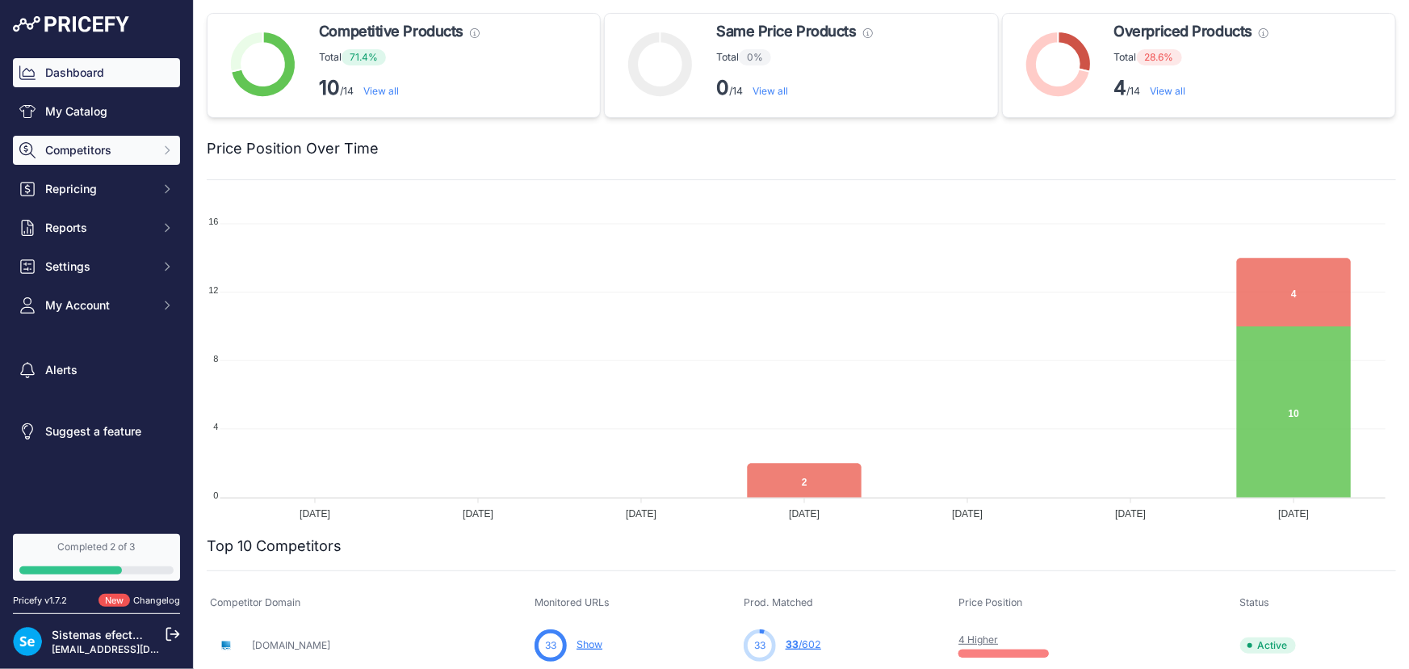
click at [111, 148] on span "Competitors" at bounding box center [98, 150] width 106 height 16
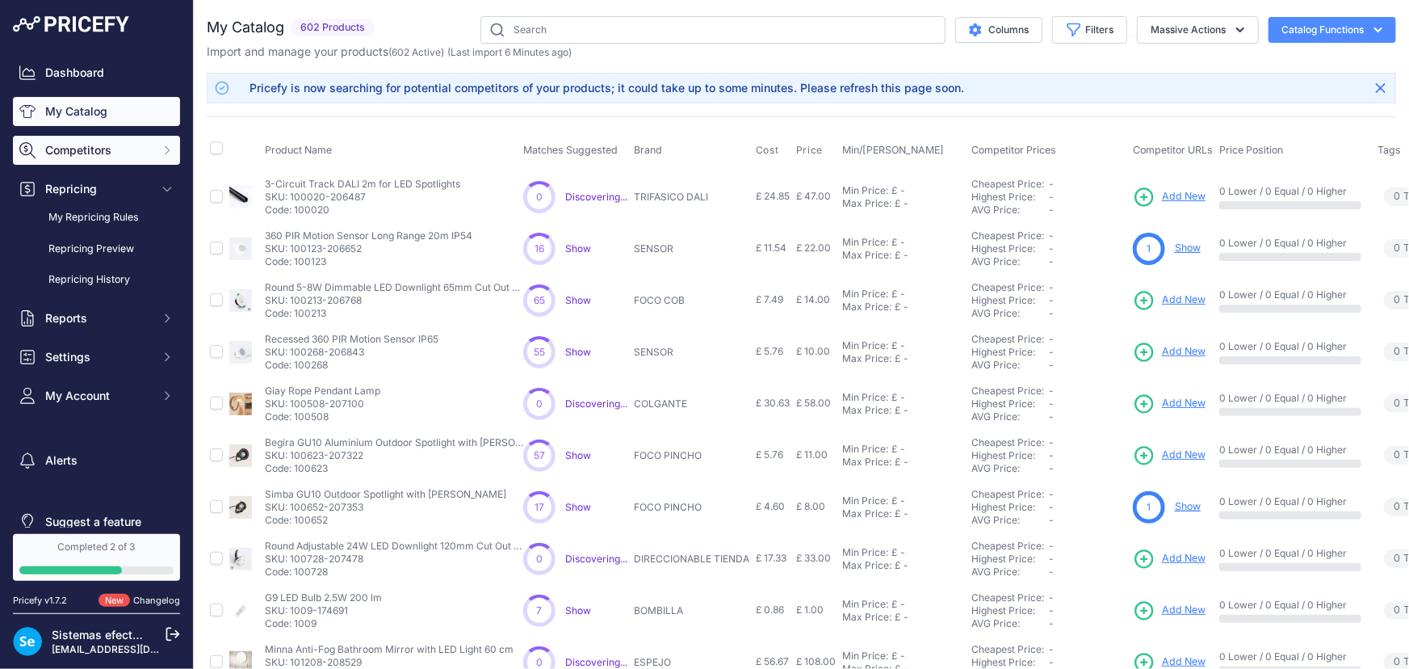
click at [103, 146] on span "Competitors" at bounding box center [98, 150] width 106 height 16
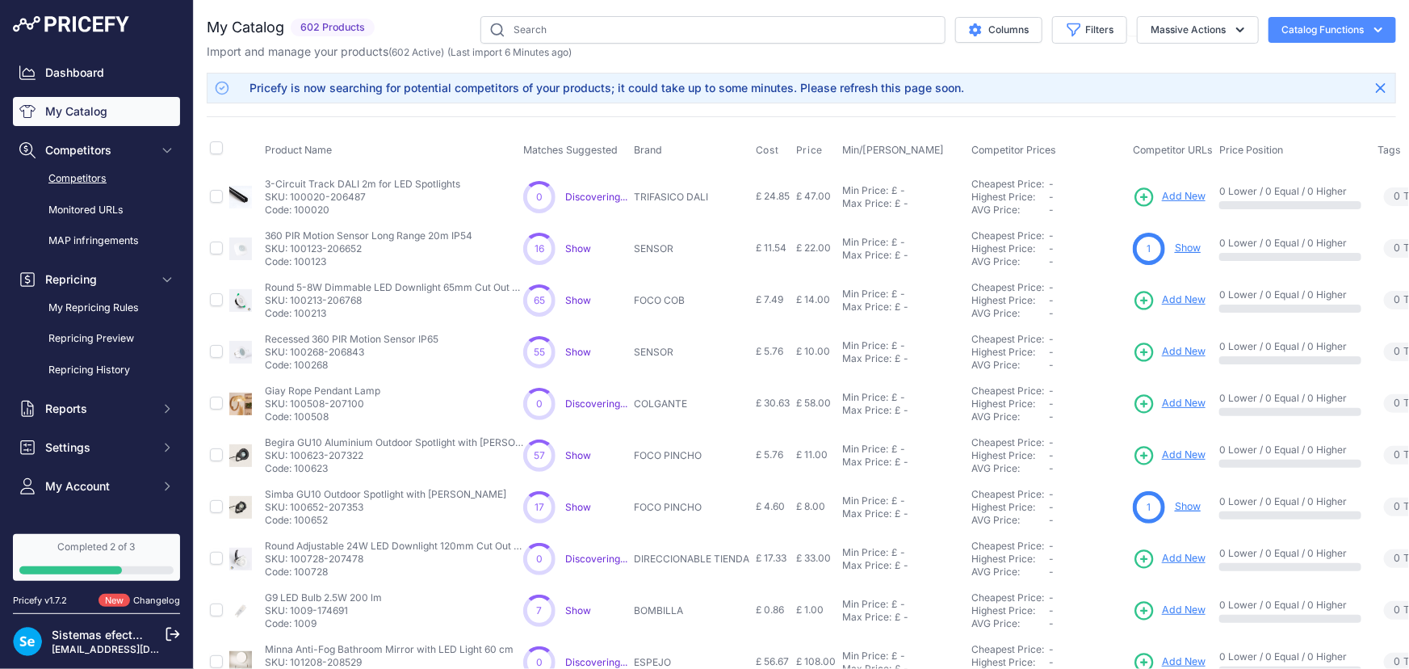
click at [99, 175] on link "Competitors" at bounding box center [96, 179] width 167 height 28
